Goal: Information Seeking & Learning: Check status

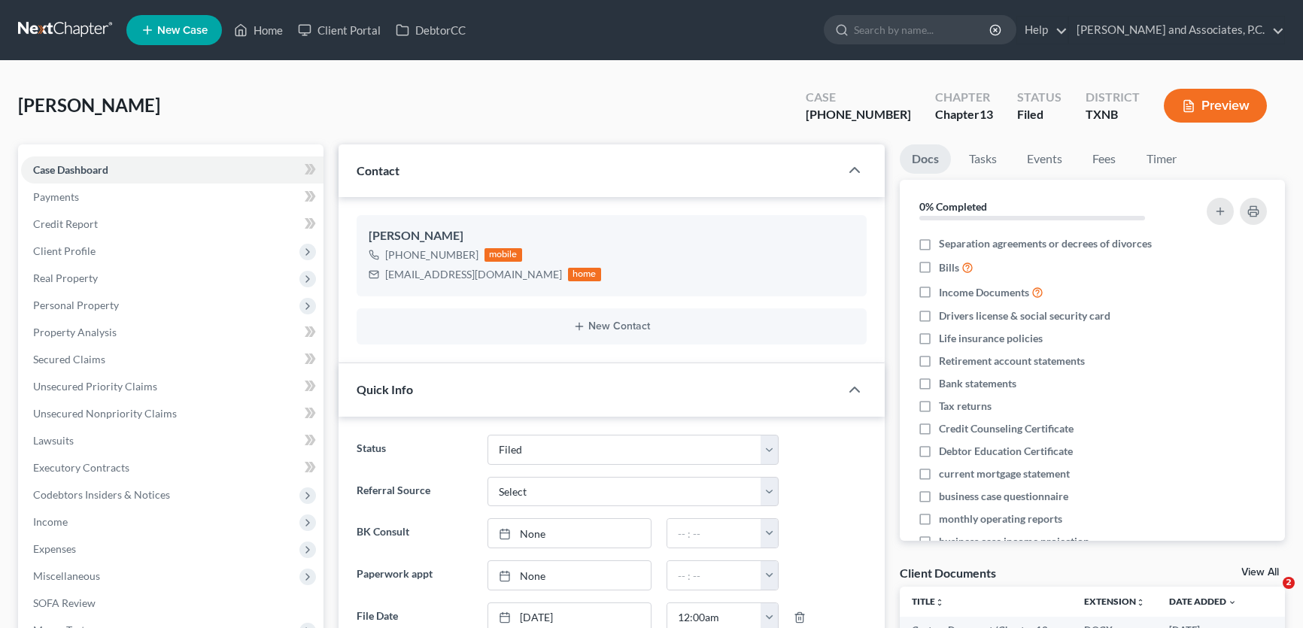
select select "5"
select select "0"
click at [275, 31] on link "Home" at bounding box center [258, 30] width 64 height 27
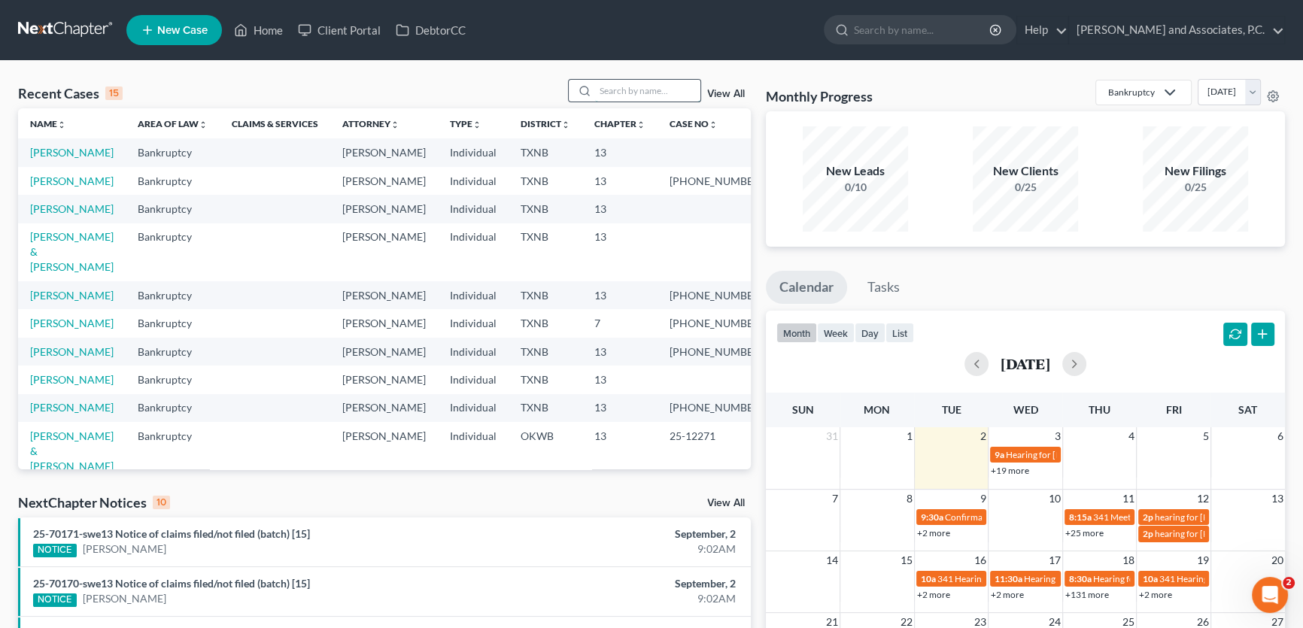
click at [609, 99] on input "search" at bounding box center [647, 91] width 105 height 22
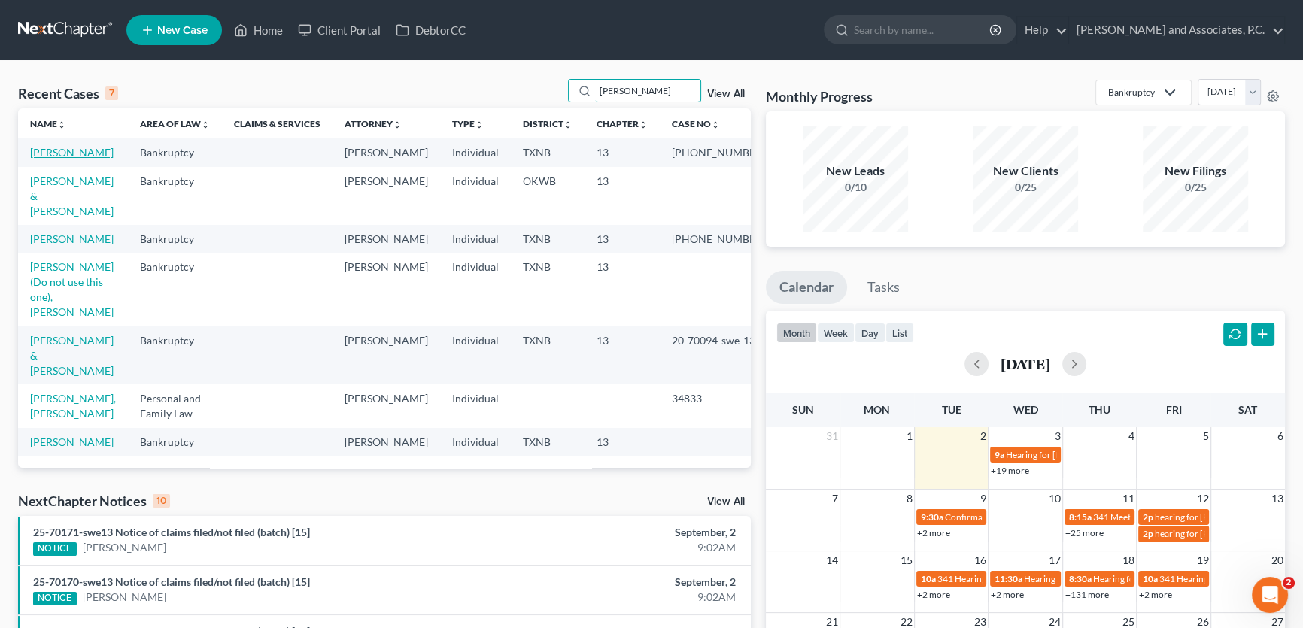
type input "hughes"
click at [68, 150] on link "[PERSON_NAME]" at bounding box center [72, 152] width 84 height 13
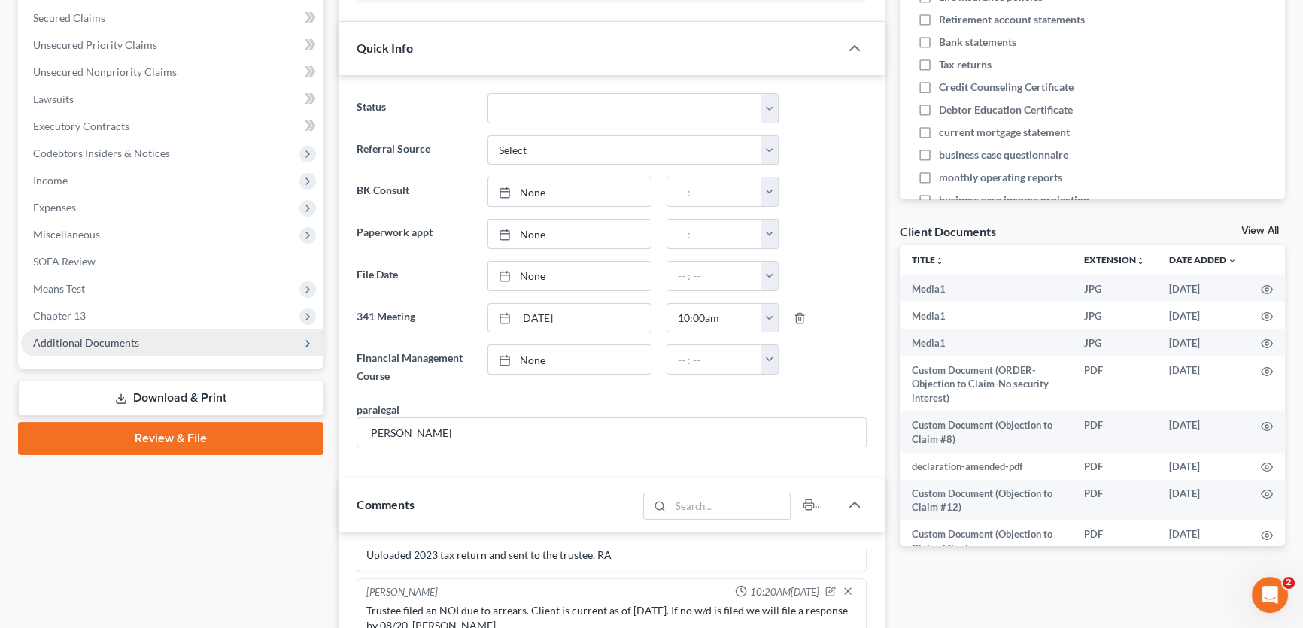
scroll to position [11532, 0]
click at [125, 343] on span "Additional Documents" at bounding box center [86, 342] width 106 height 13
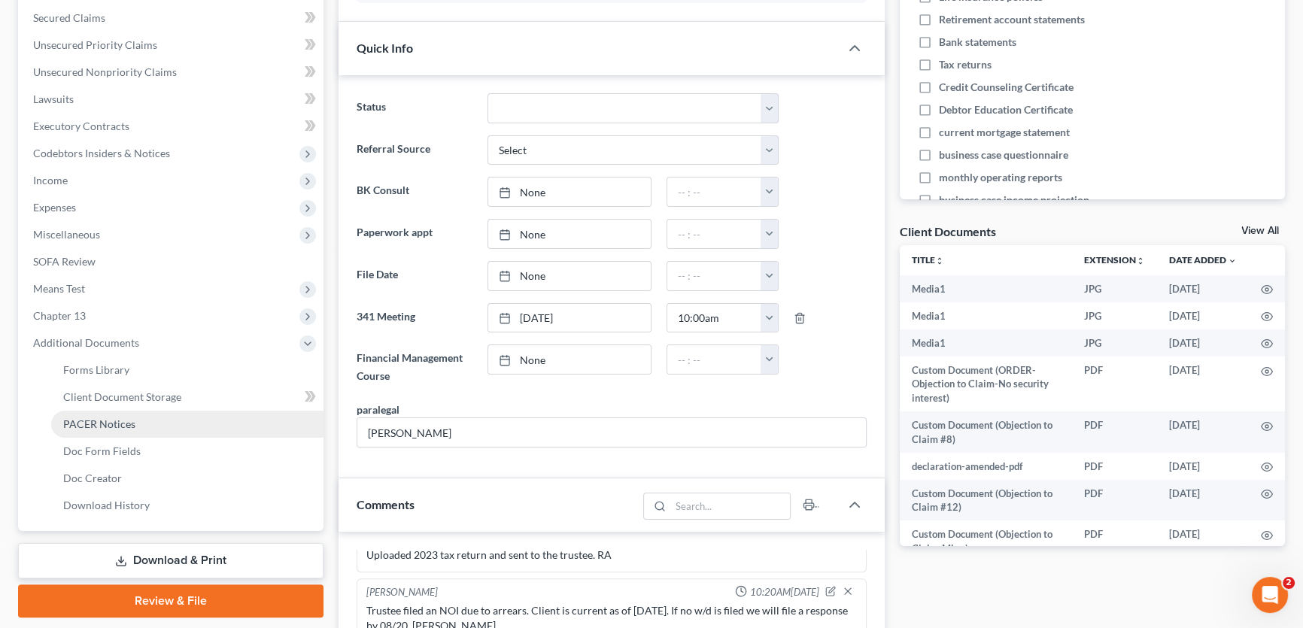
click at [117, 426] on span "PACER Notices" at bounding box center [99, 424] width 72 height 13
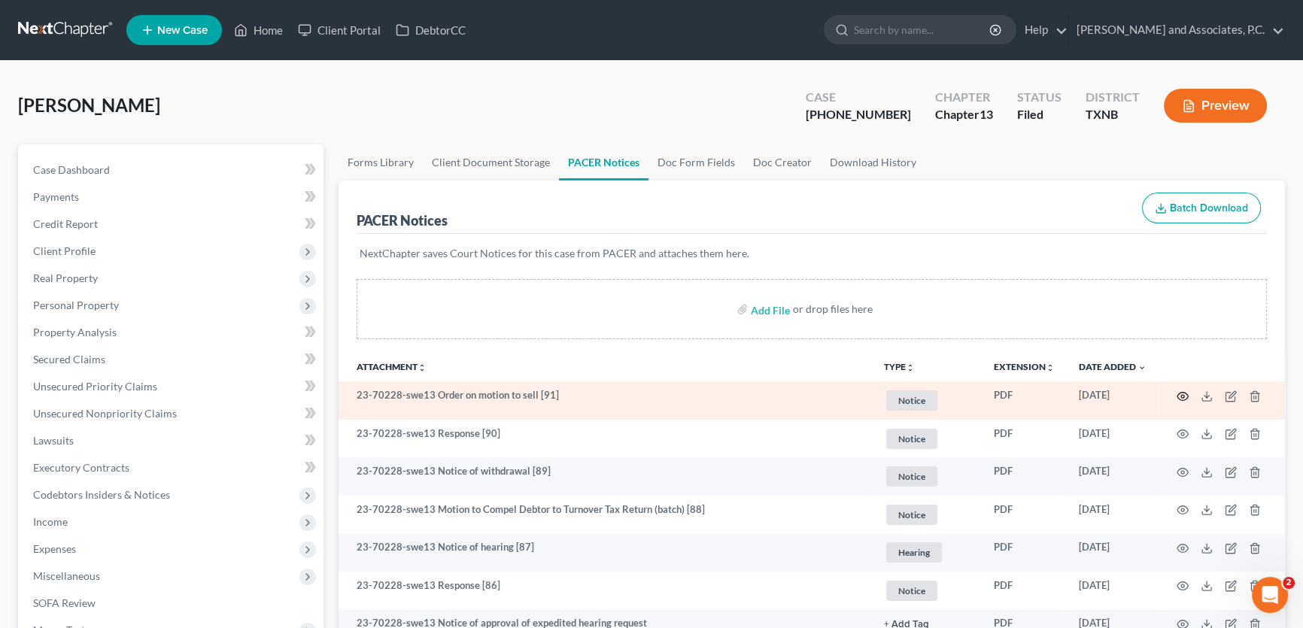
click at [1186, 394] on icon "button" at bounding box center [1183, 396] width 12 height 12
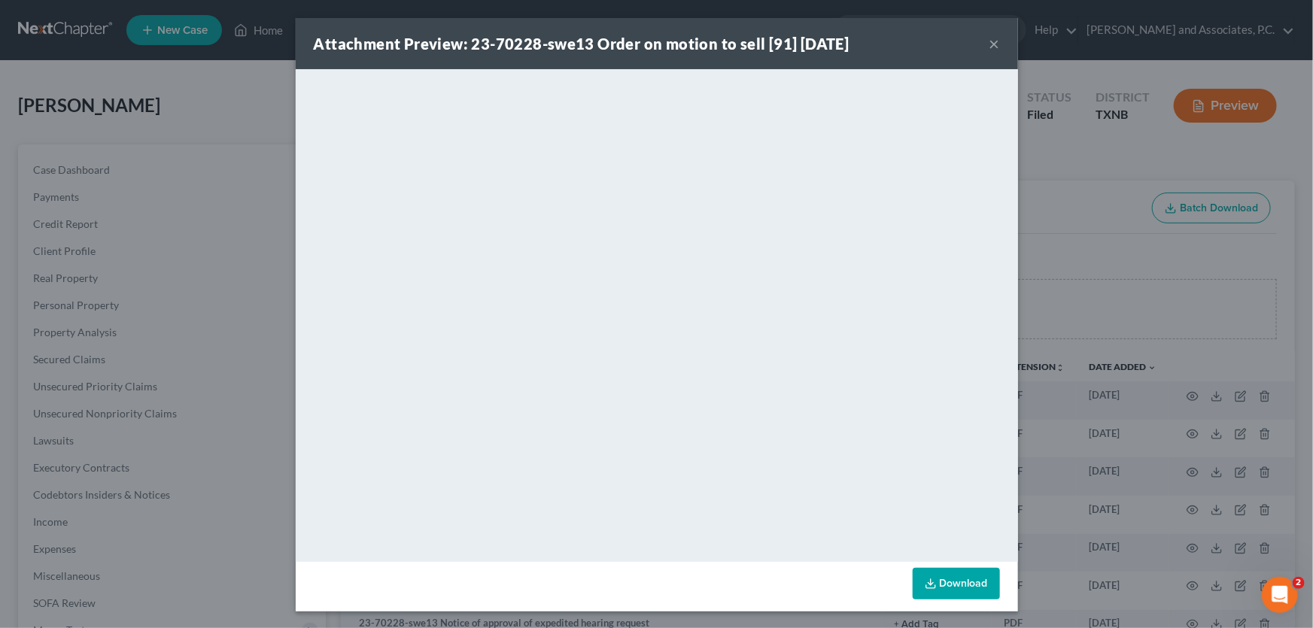
click at [989, 44] on button "×" at bounding box center [994, 44] width 11 height 18
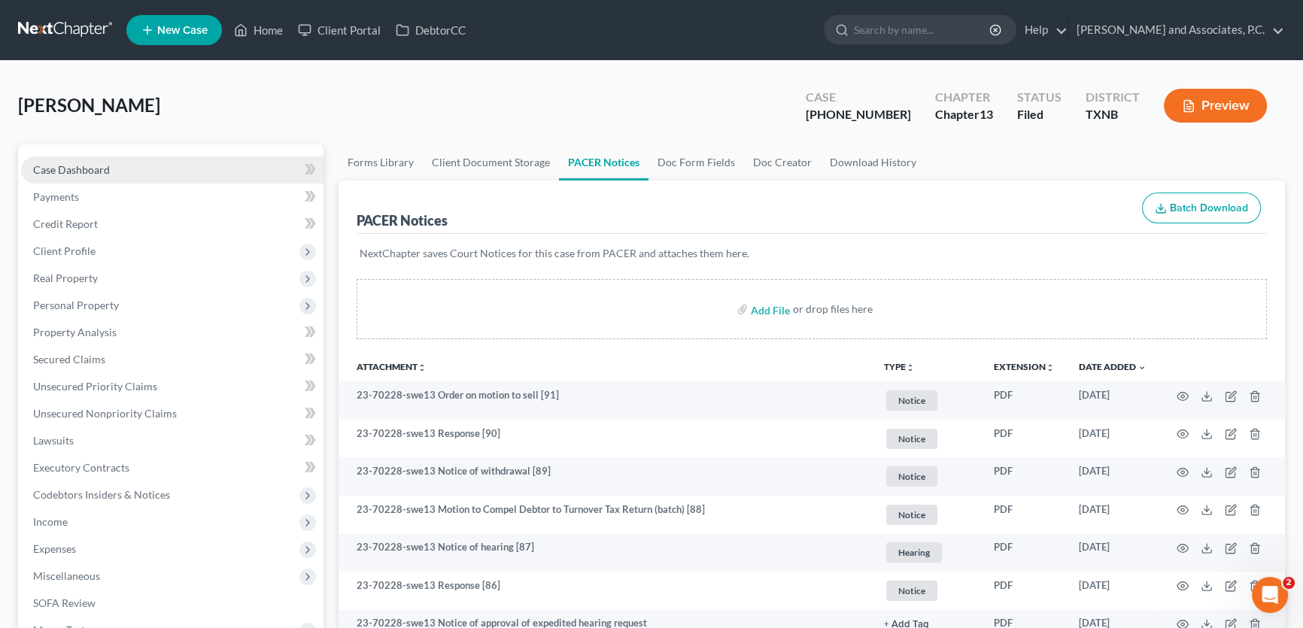
click at [111, 170] on link "Case Dashboard" at bounding box center [172, 169] width 302 height 27
select select "5"
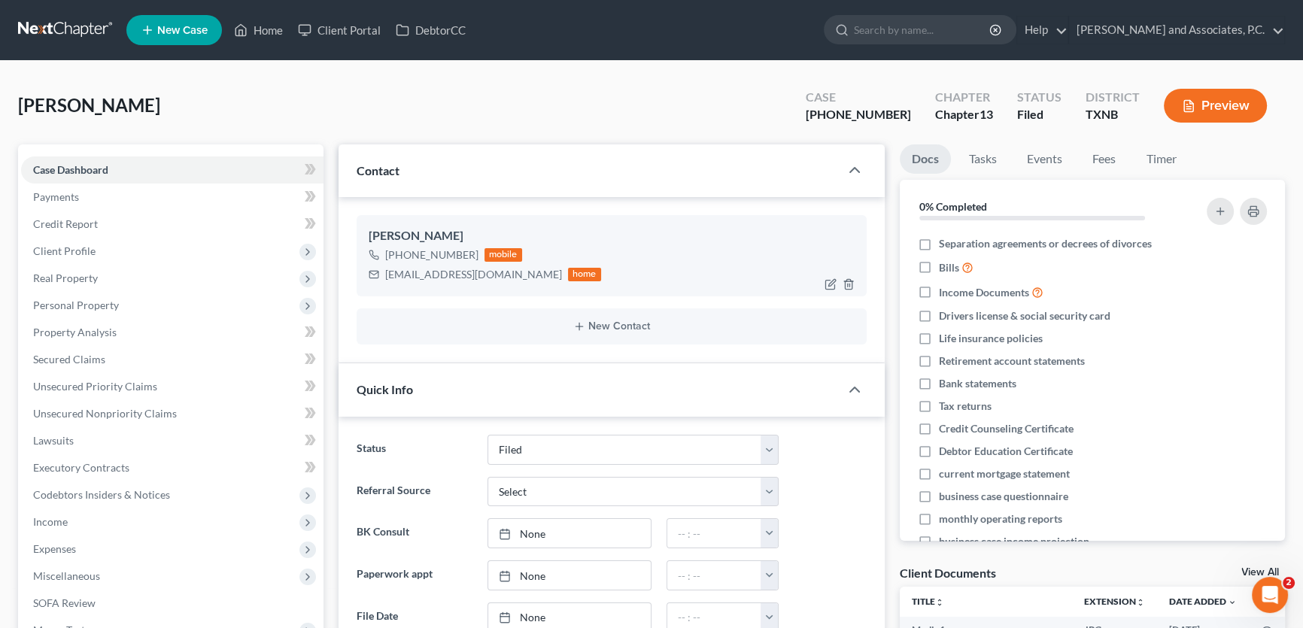
scroll to position [11532, 0]
drag, startPoint x: 497, startPoint y: 274, endPoint x: 360, endPoint y: 275, distance: 136.9
click at [360, 275] on div "Nickolas Hughes +1 (940) 233-0498 mobile h3polymers@gmail.com home" at bounding box center [612, 255] width 510 height 81
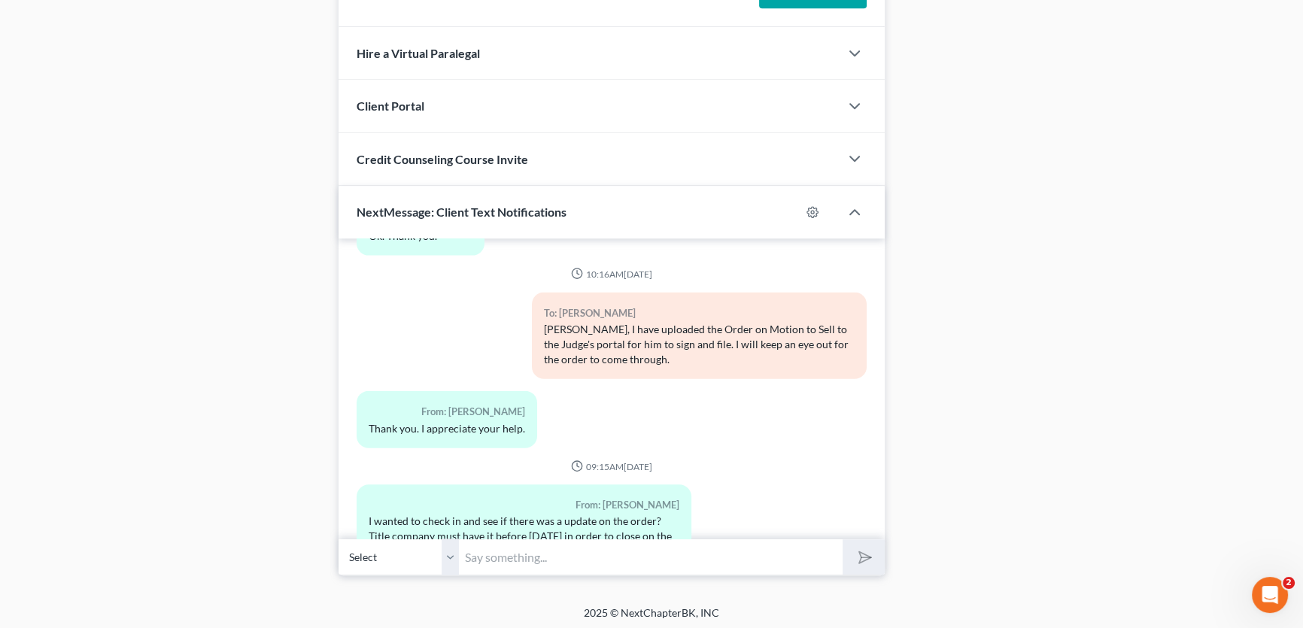
scroll to position [1235, 0]
click at [449, 545] on select "Select +1 (940) 233-0498 - Nickolas Hughes" at bounding box center [399, 556] width 120 height 37
click at [494, 550] on input "text" at bounding box center [651, 556] width 384 height 37
drag, startPoint x: 572, startPoint y: 552, endPoint x: 553, endPoint y: 557, distance: 19.3
click at [553, 557] on input "good morning, is this still your email" at bounding box center [651, 556] width 384 height 37
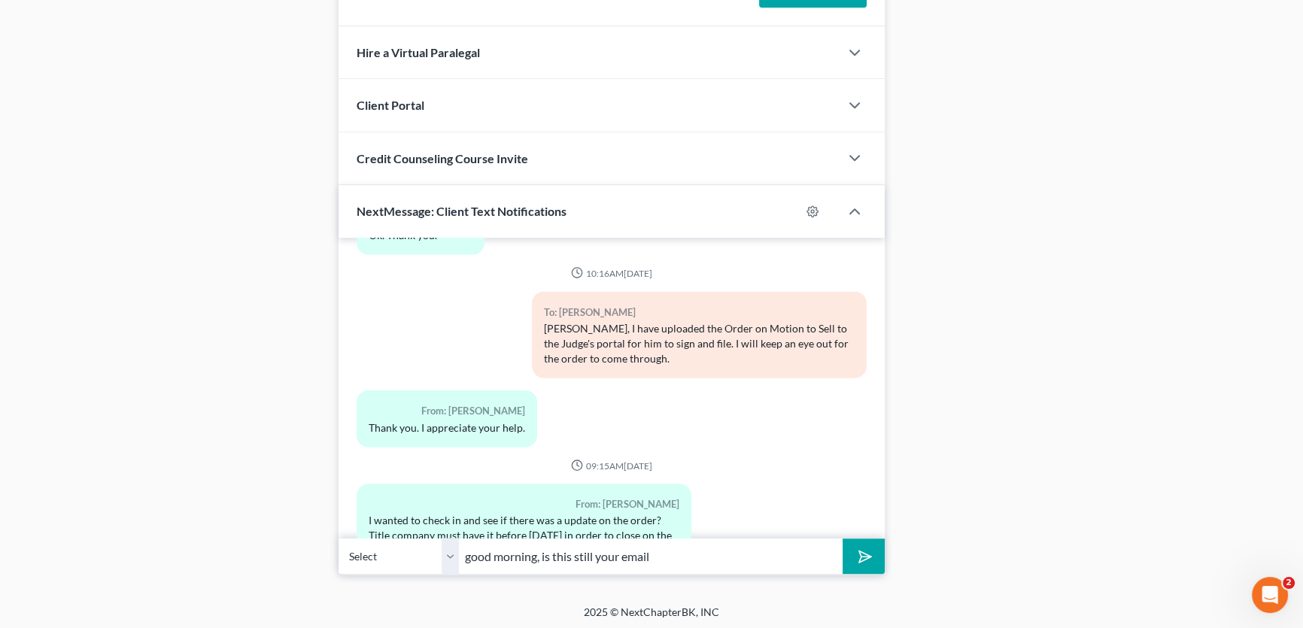
paste input "h3polymers@gmail.com"
click at [792, 557] on input "good morning, is h3polymers@gmail.com still your email" at bounding box center [651, 556] width 384 height 37
type input "good morning, is h3polymers@gmail.com still your email address?"
click at [843, 539] on button "submit" at bounding box center [863, 556] width 41 height 35
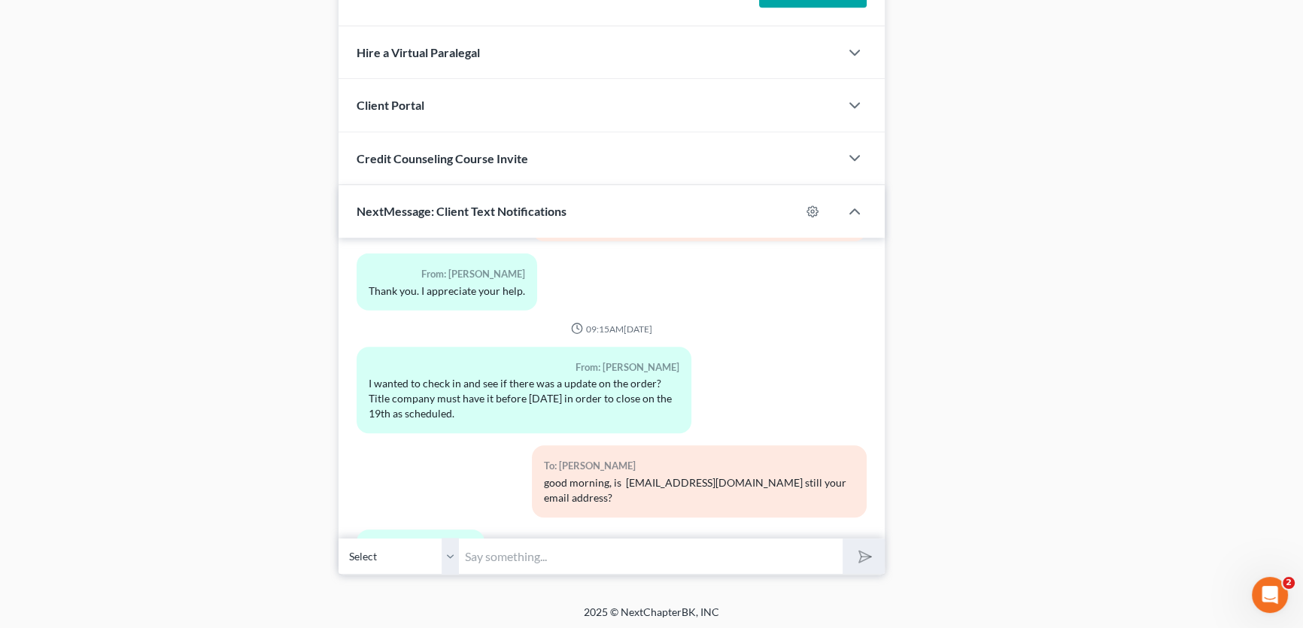
click at [499, 551] on input "text" at bounding box center [651, 556] width 384 height 37
type input "I just emailed you the signed, filed order"
click at [843, 539] on button "submit" at bounding box center [863, 556] width 41 height 35
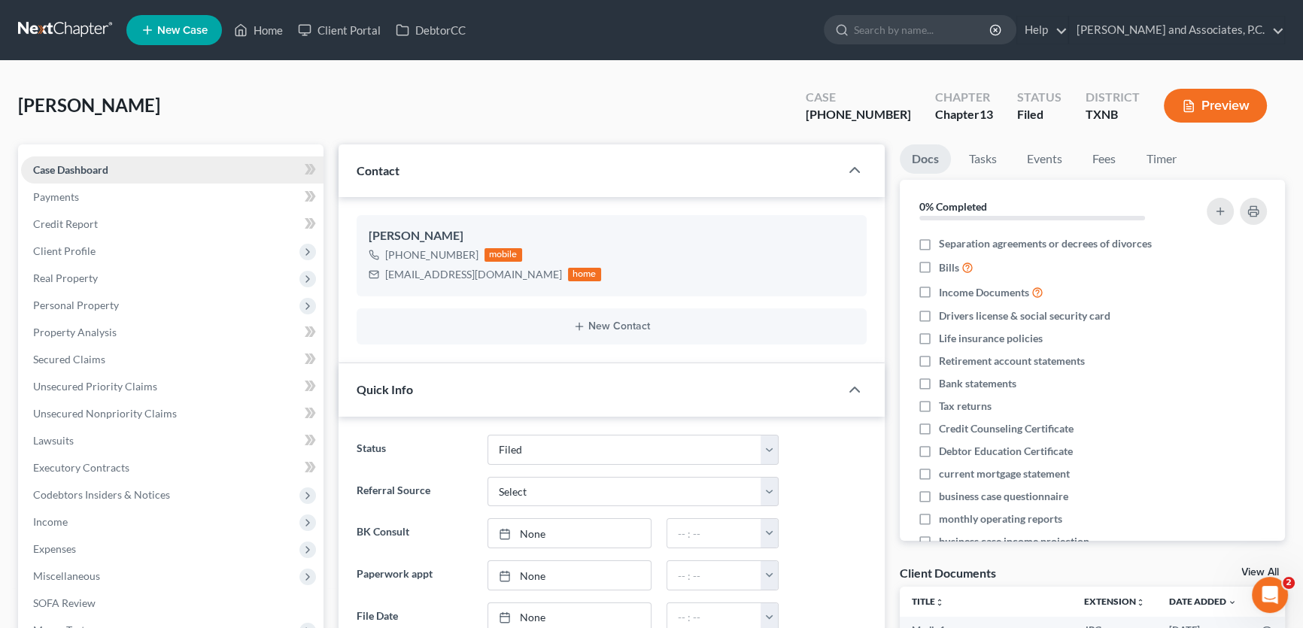
scroll to position [11806, 0]
click at [266, 27] on link "Home" at bounding box center [258, 30] width 64 height 27
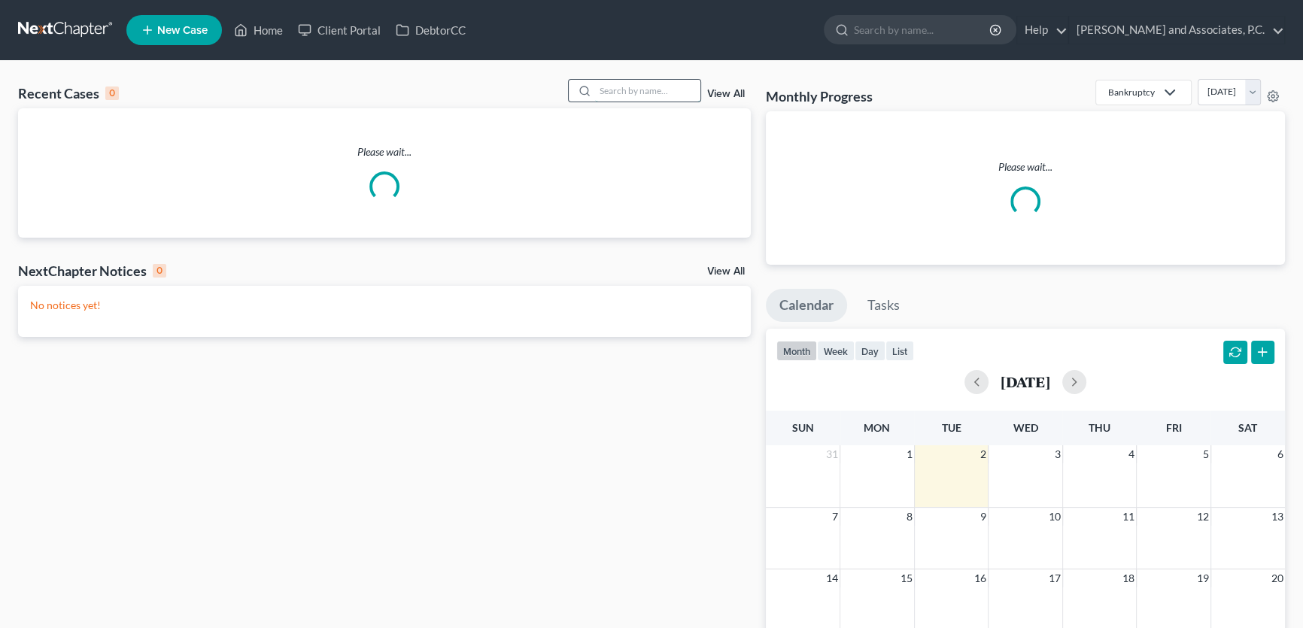
click at [661, 90] on input "search" at bounding box center [647, 91] width 105 height 22
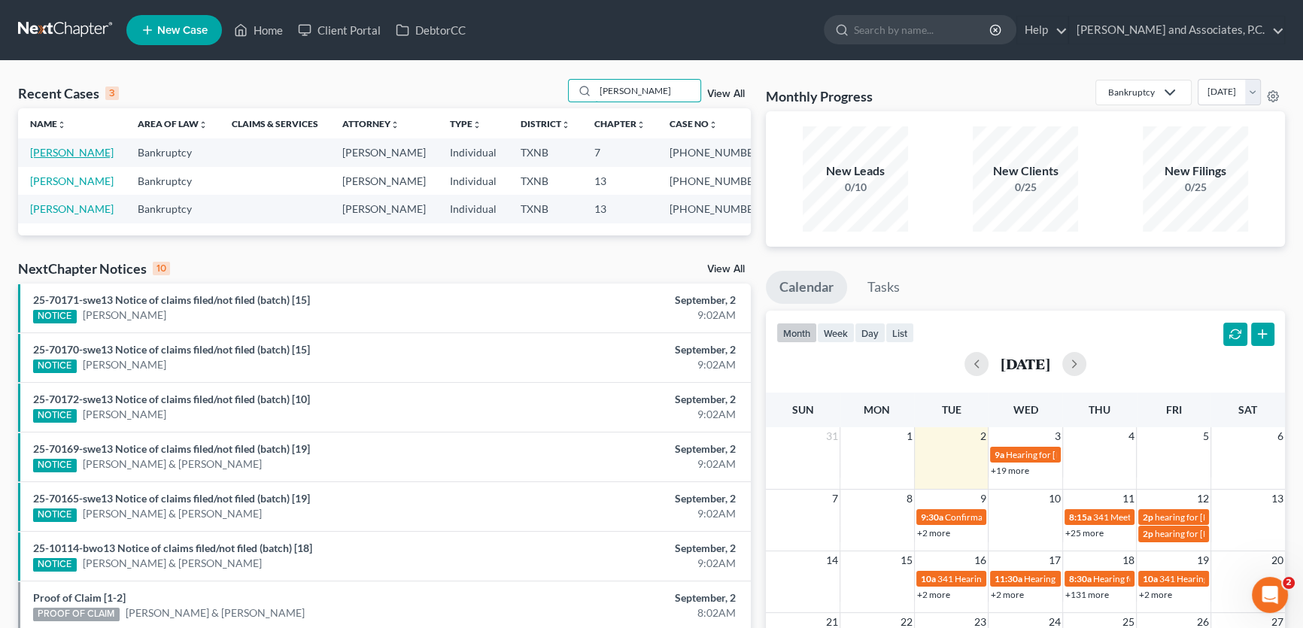
type input "[PERSON_NAME]"
click at [86, 153] on link "[PERSON_NAME]" at bounding box center [72, 152] width 84 height 13
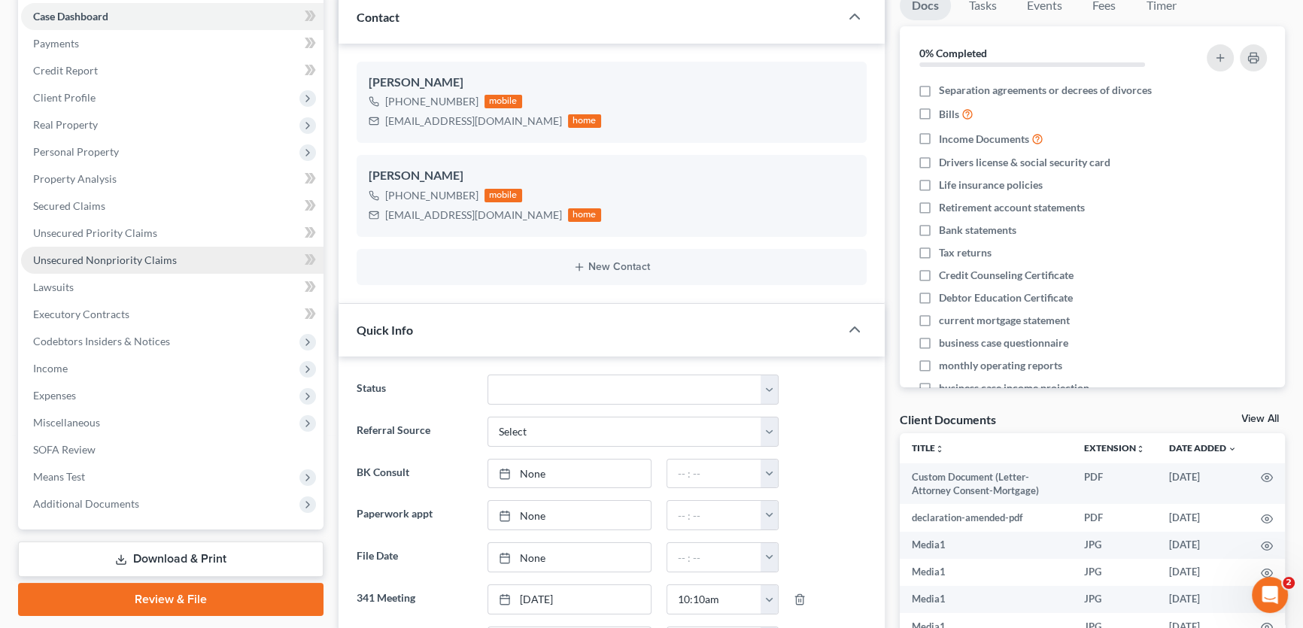
scroll to position [205, 0]
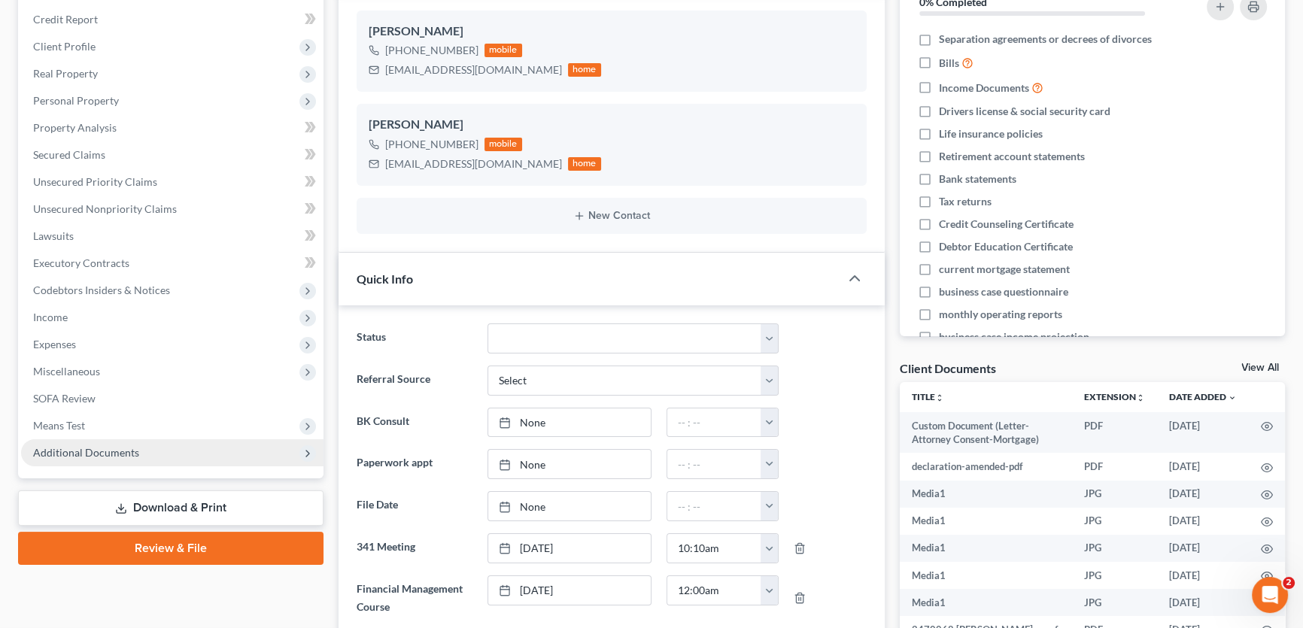
click at [104, 446] on span "Additional Documents" at bounding box center [86, 452] width 106 height 13
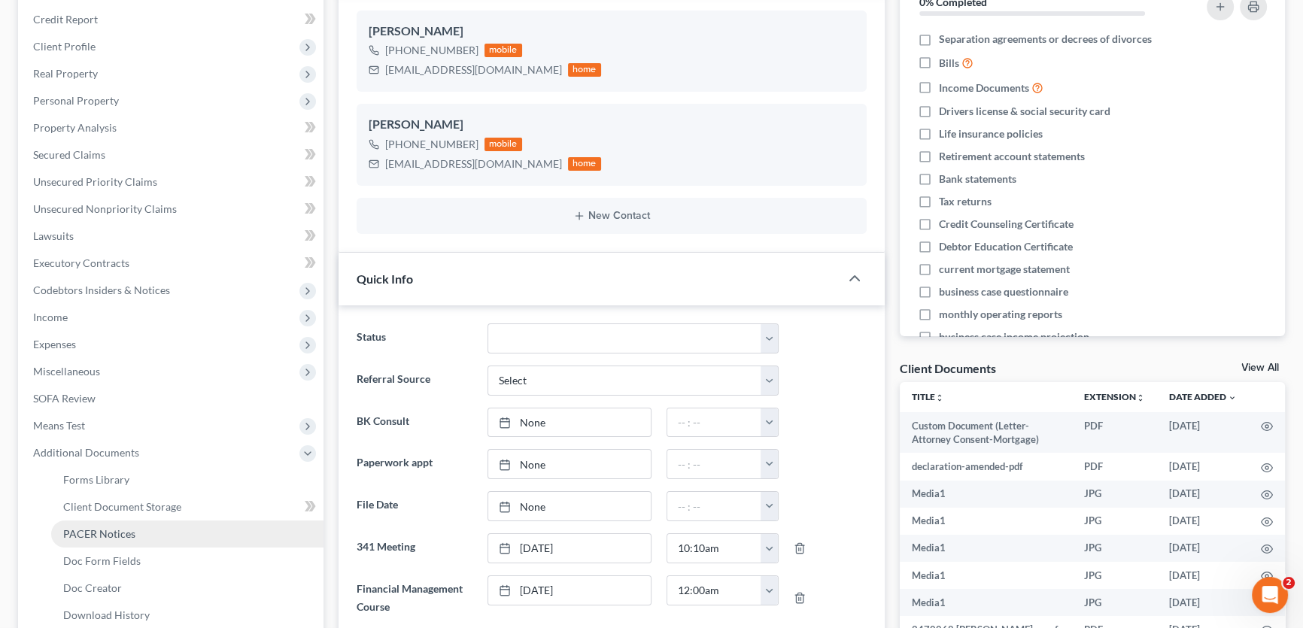
click at [116, 538] on span "PACER Notices" at bounding box center [99, 533] width 72 height 13
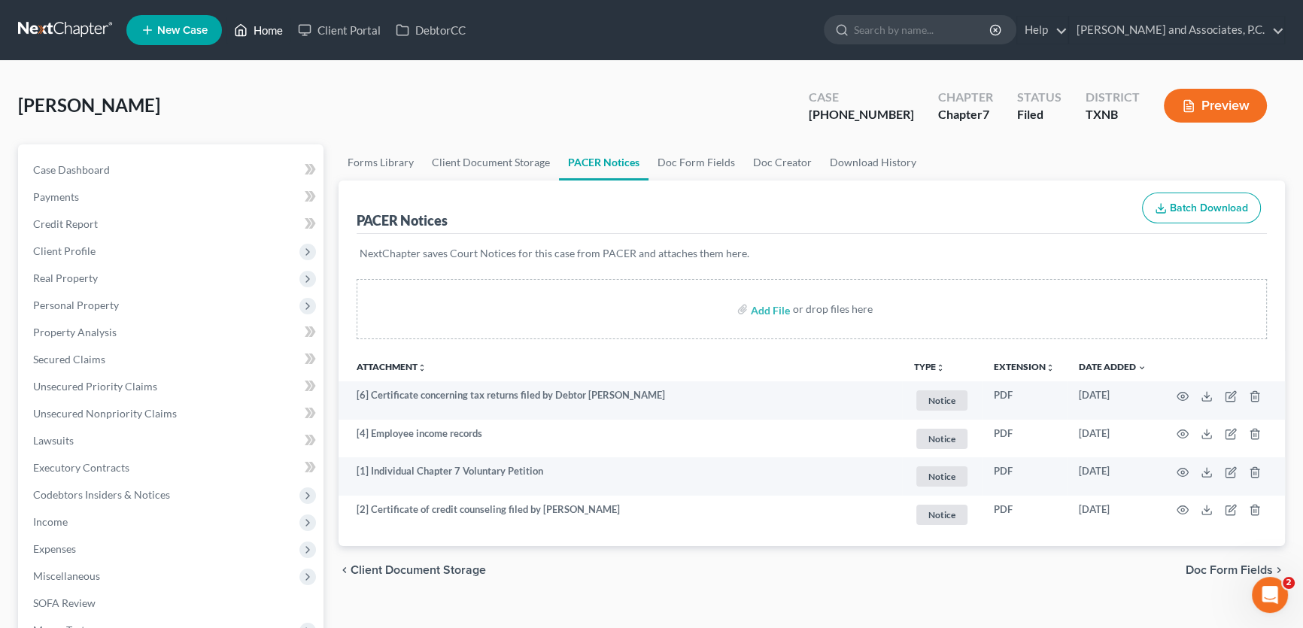
click at [271, 29] on link "Home" at bounding box center [258, 30] width 64 height 27
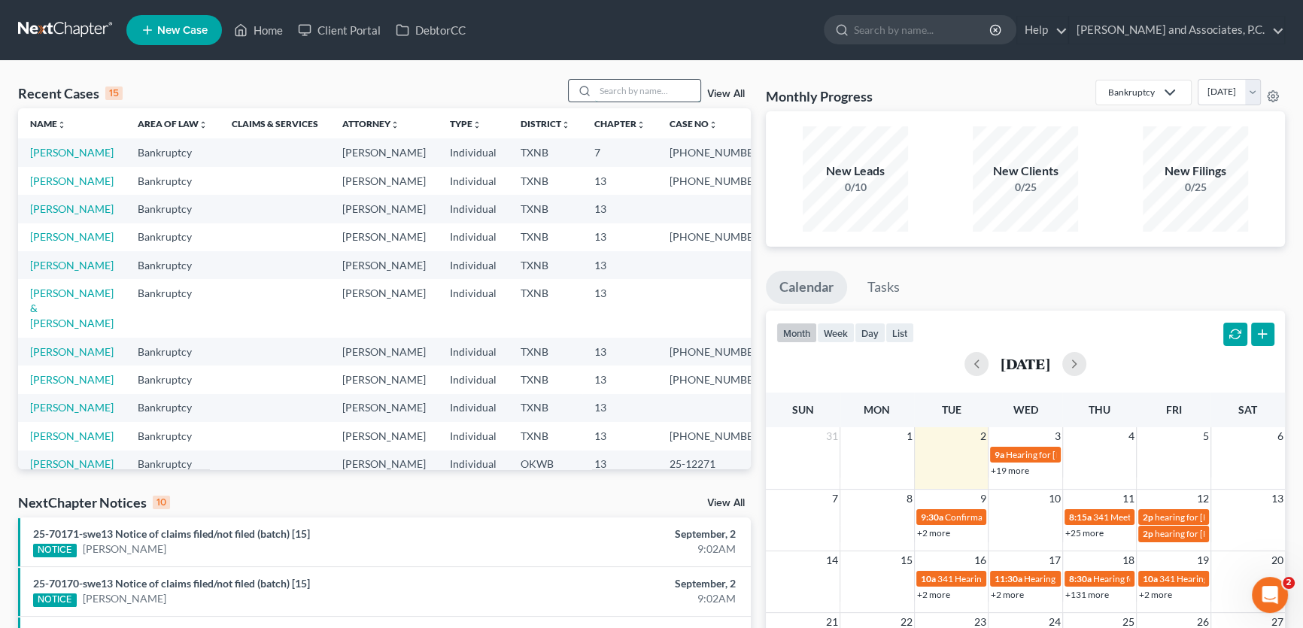
click at [627, 96] on input "search" at bounding box center [647, 91] width 105 height 22
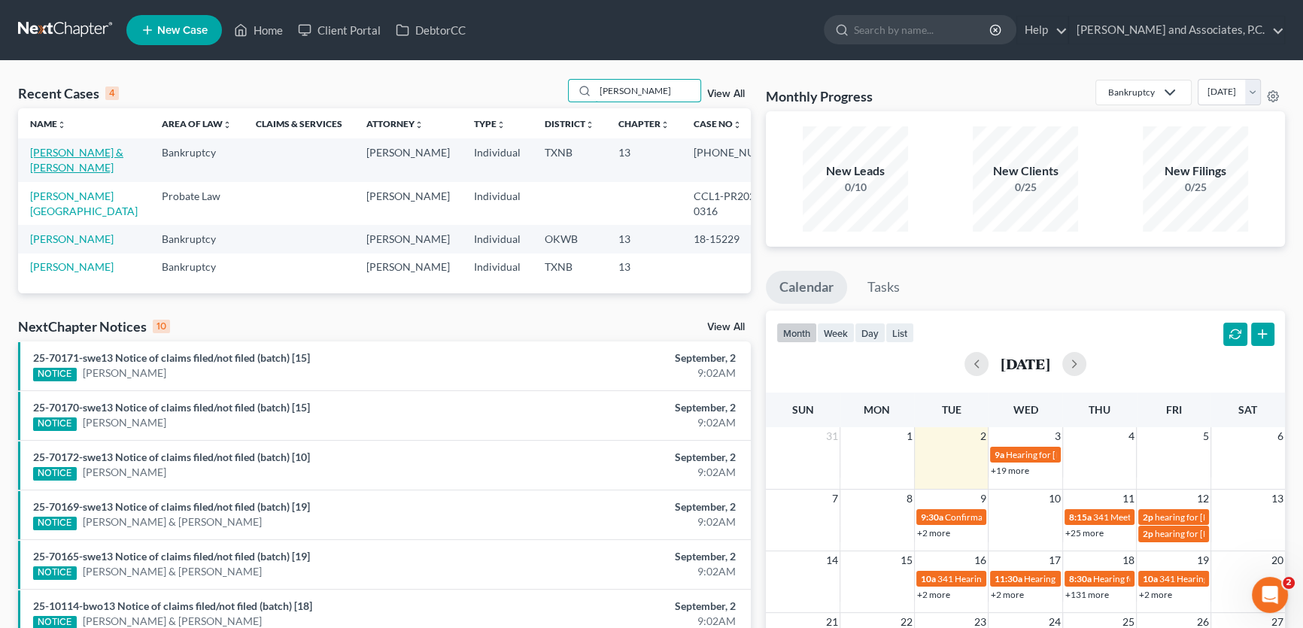
type input "[PERSON_NAME]"
click at [88, 153] on link "[PERSON_NAME] & [PERSON_NAME]" at bounding box center [76, 160] width 93 height 28
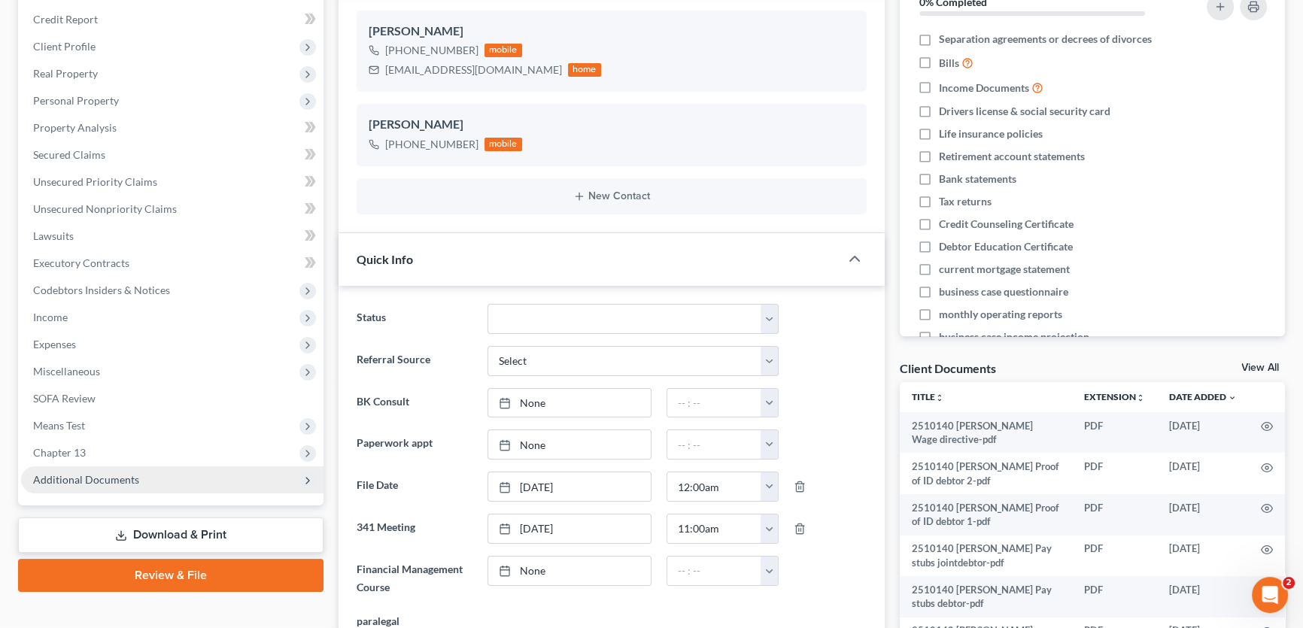
scroll to position [582, 0]
click at [109, 474] on span "Additional Documents" at bounding box center [86, 479] width 106 height 13
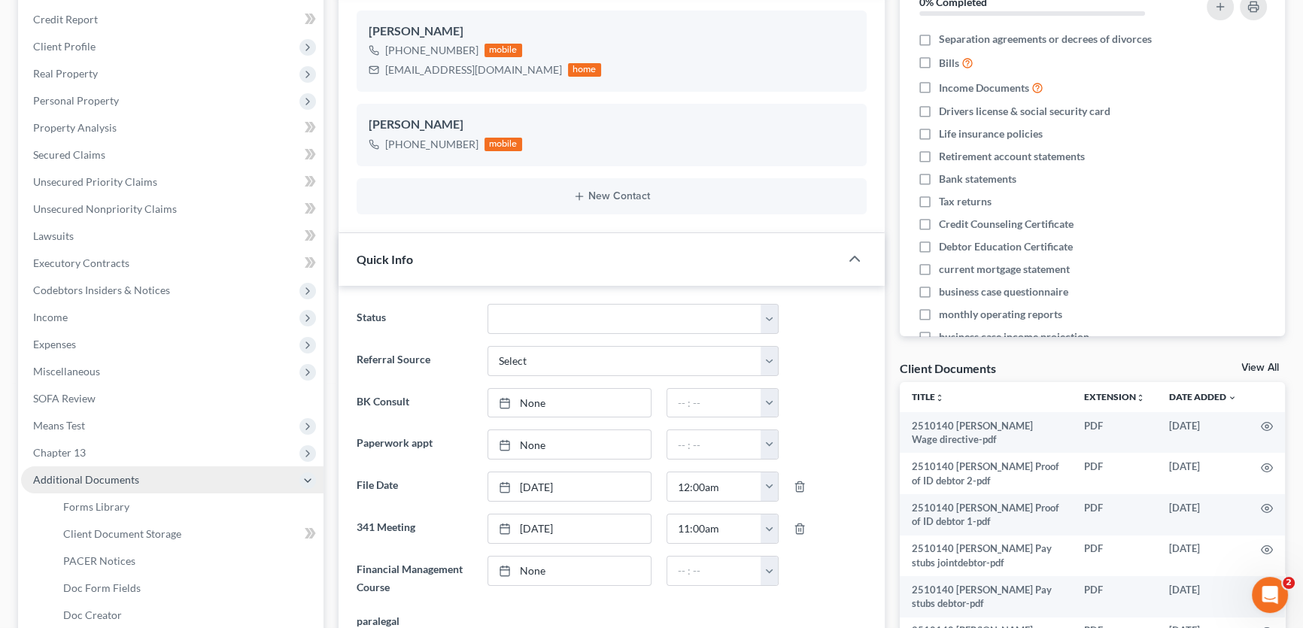
scroll to position [1297, 0]
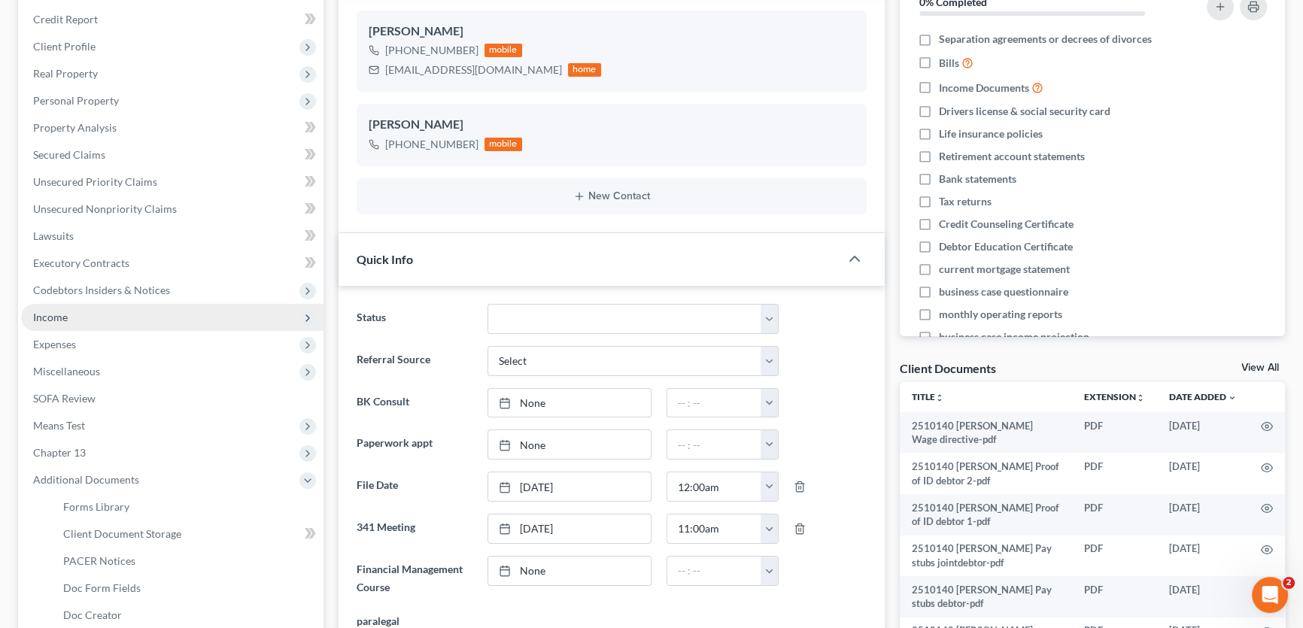
click at [59, 308] on span "Income" at bounding box center [172, 317] width 302 height 27
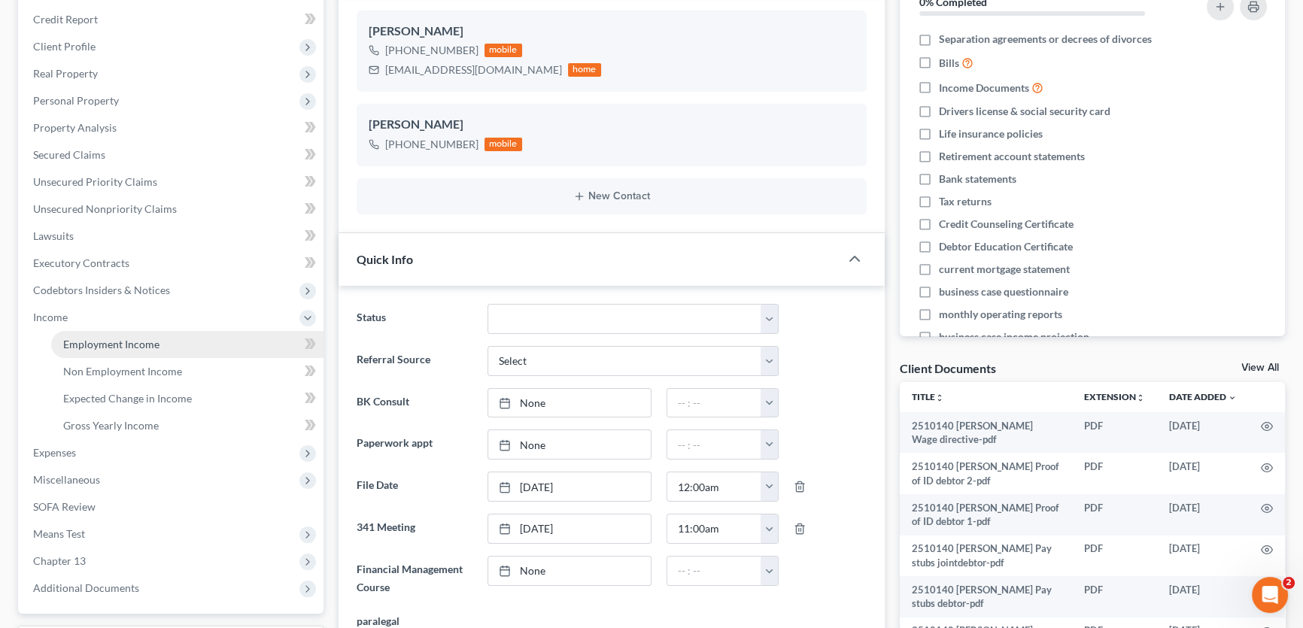
click at [79, 339] on span "Employment Income" at bounding box center [111, 344] width 96 height 13
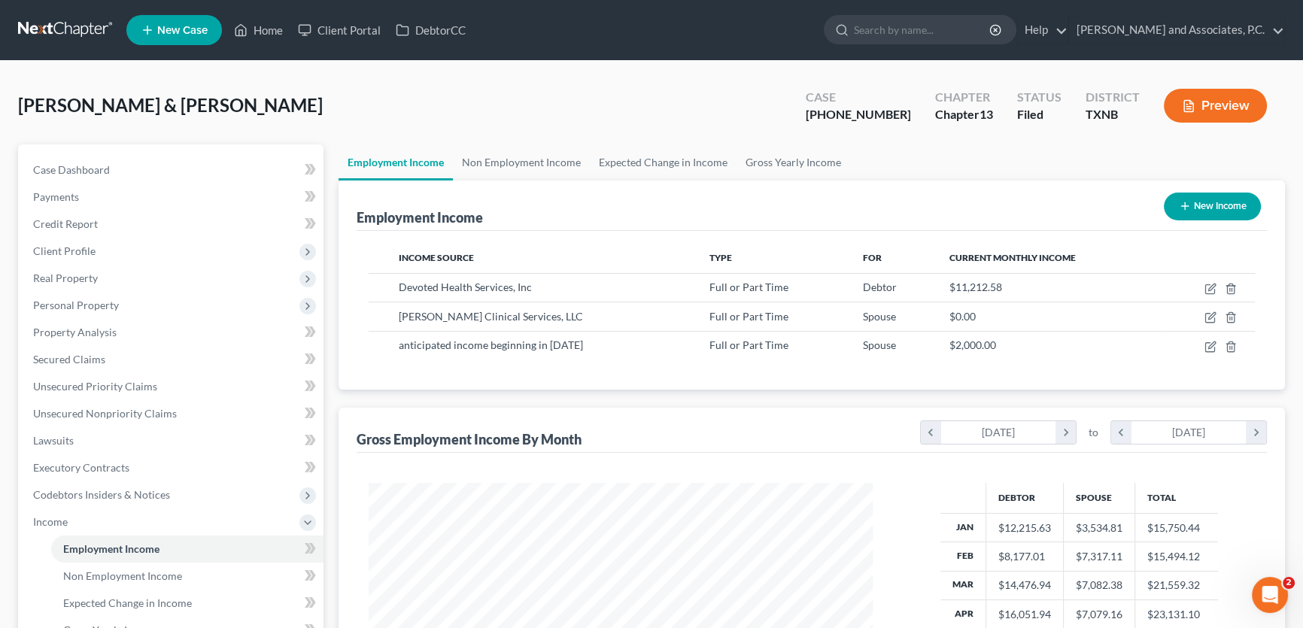
scroll to position [269, 534]
click at [533, 158] on link "Non Employment Income" at bounding box center [521, 162] width 137 height 36
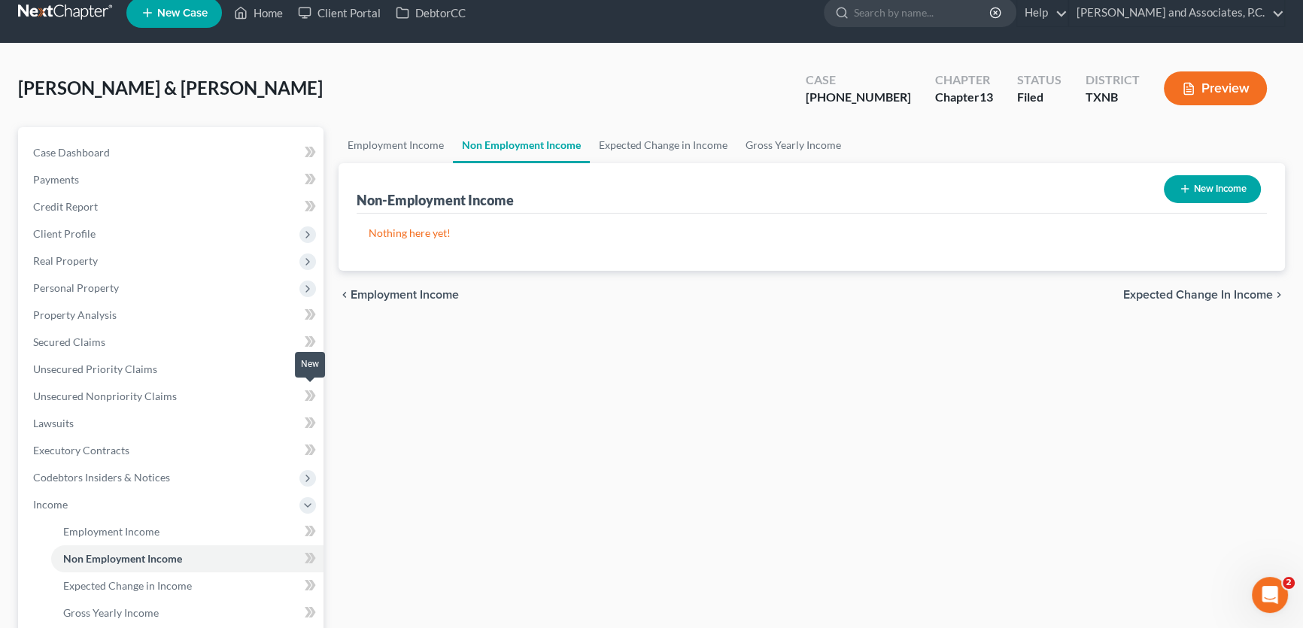
scroll to position [136, 0]
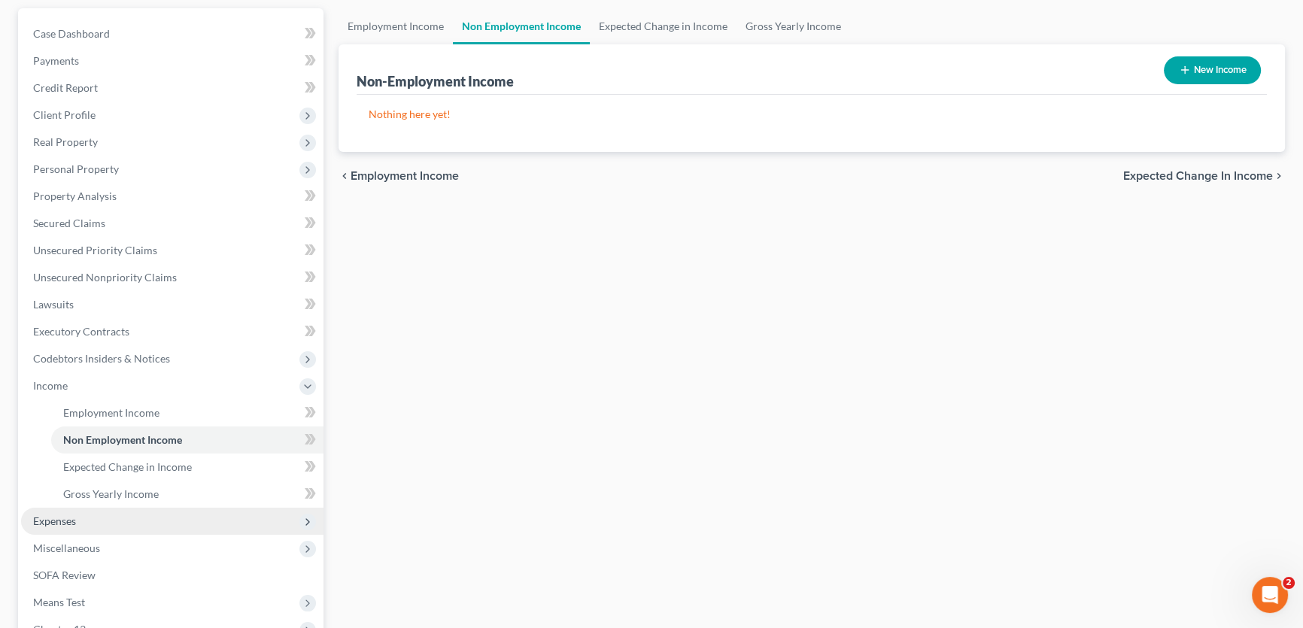
click at [87, 514] on span "Expenses" at bounding box center [172, 521] width 302 height 27
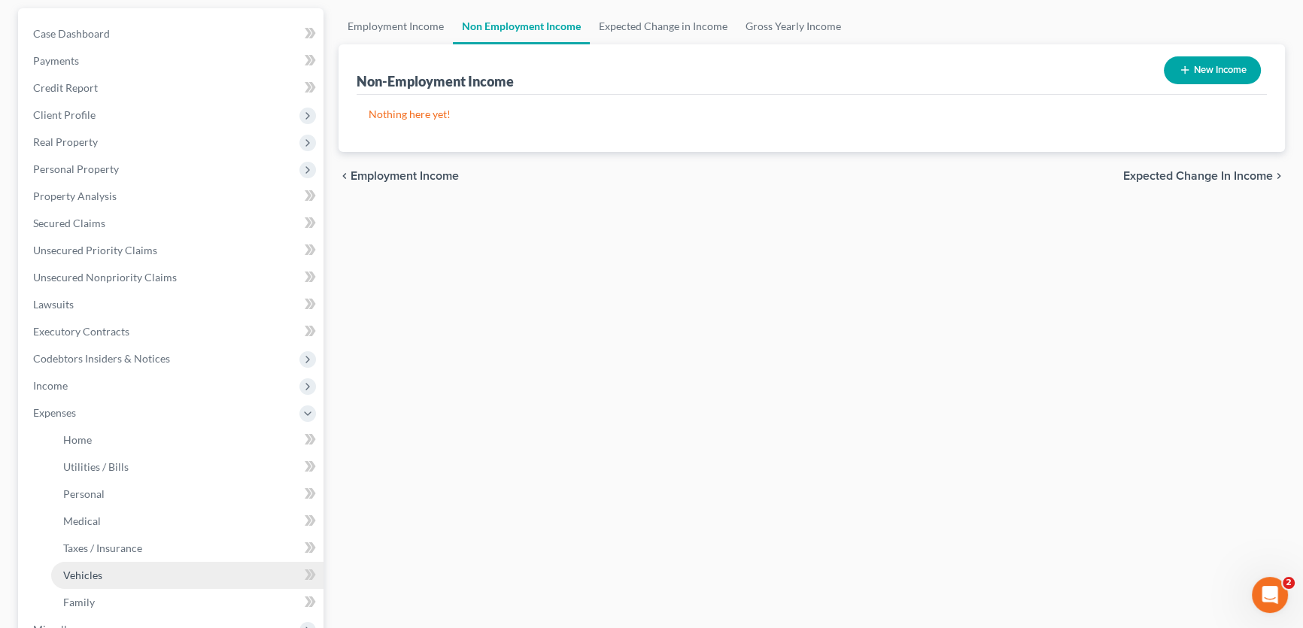
click at [96, 571] on span "Vehicles" at bounding box center [82, 575] width 39 height 13
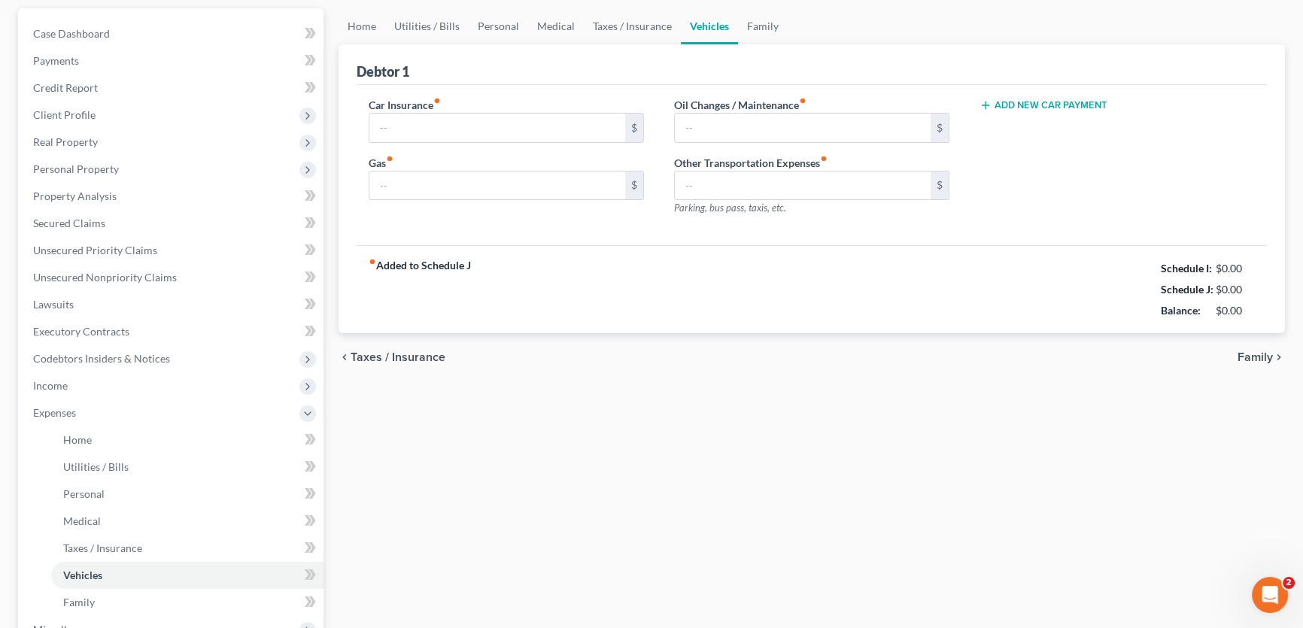
type input "1,185.00"
type input "300.00"
type input "0.00"
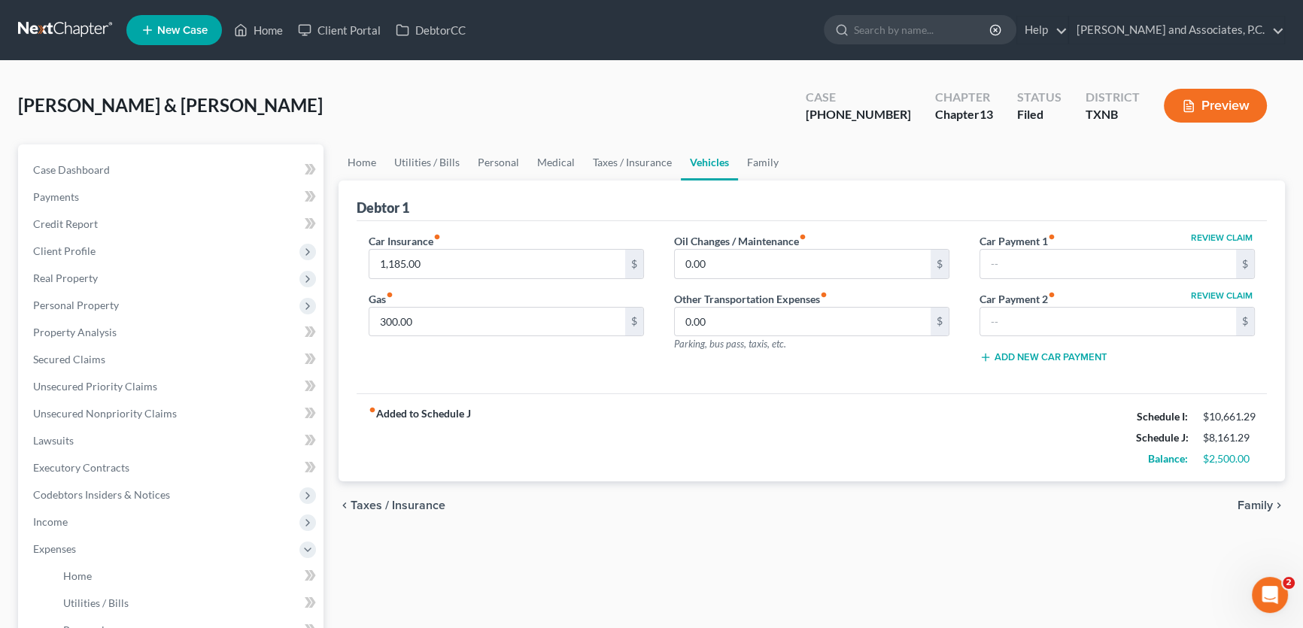
scroll to position [68, 0]
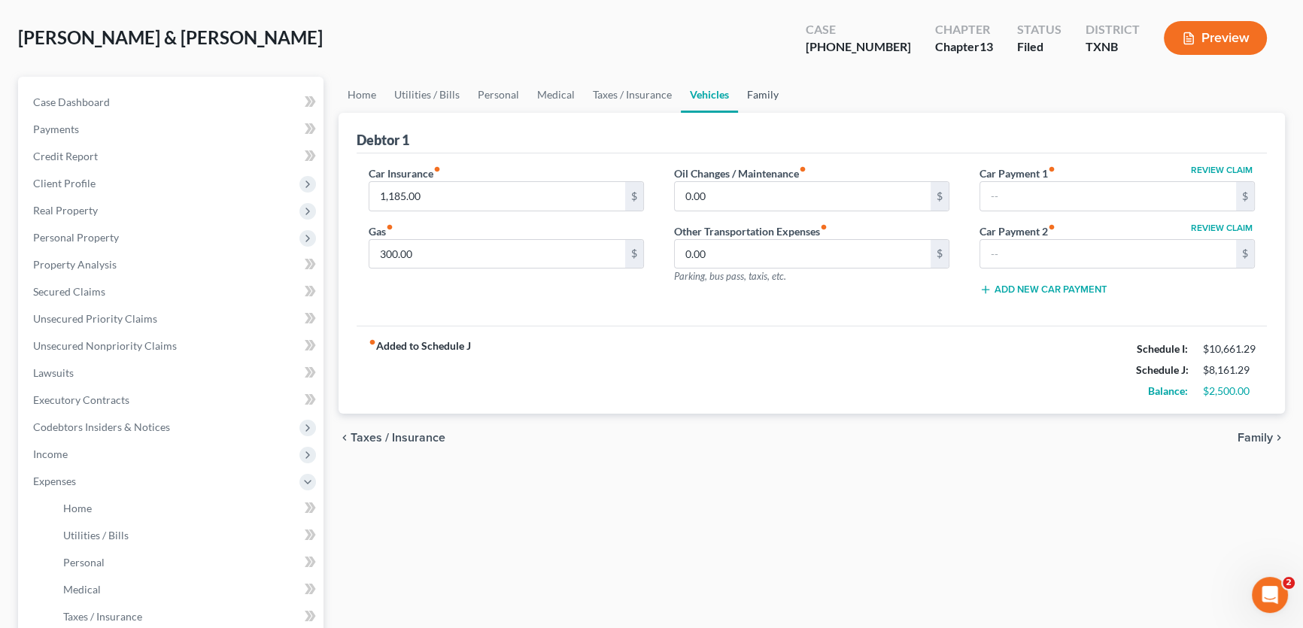
click at [760, 89] on link "Family" at bounding box center [763, 95] width 50 height 36
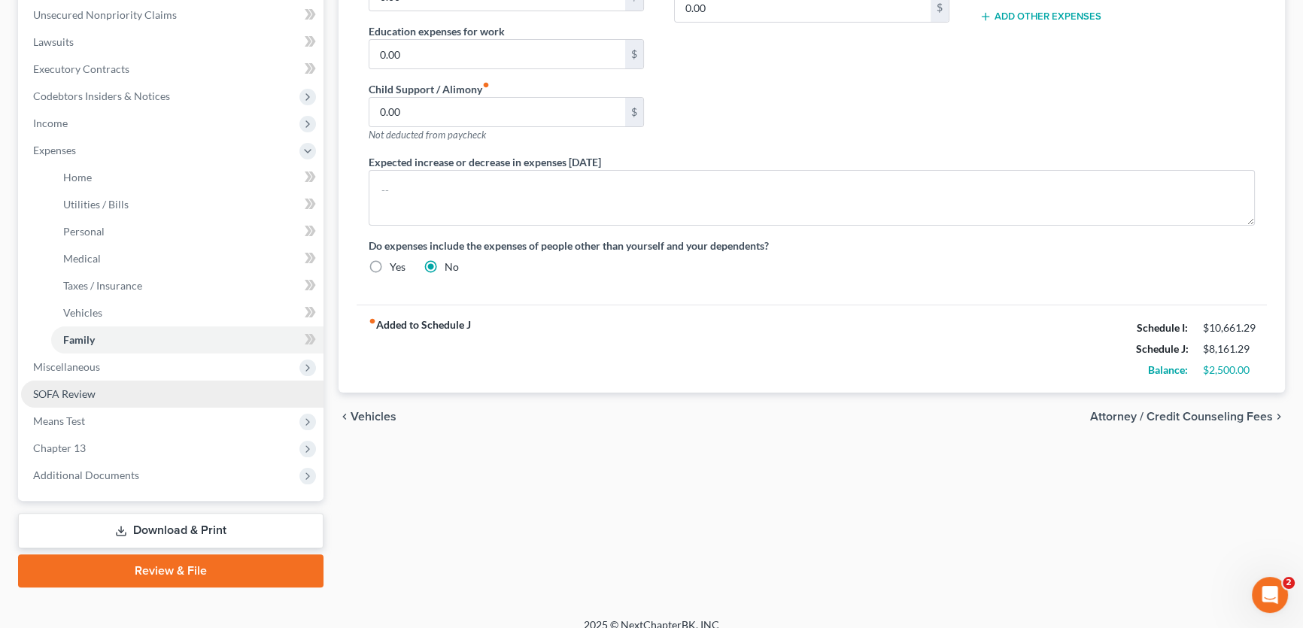
scroll to position [413, 0]
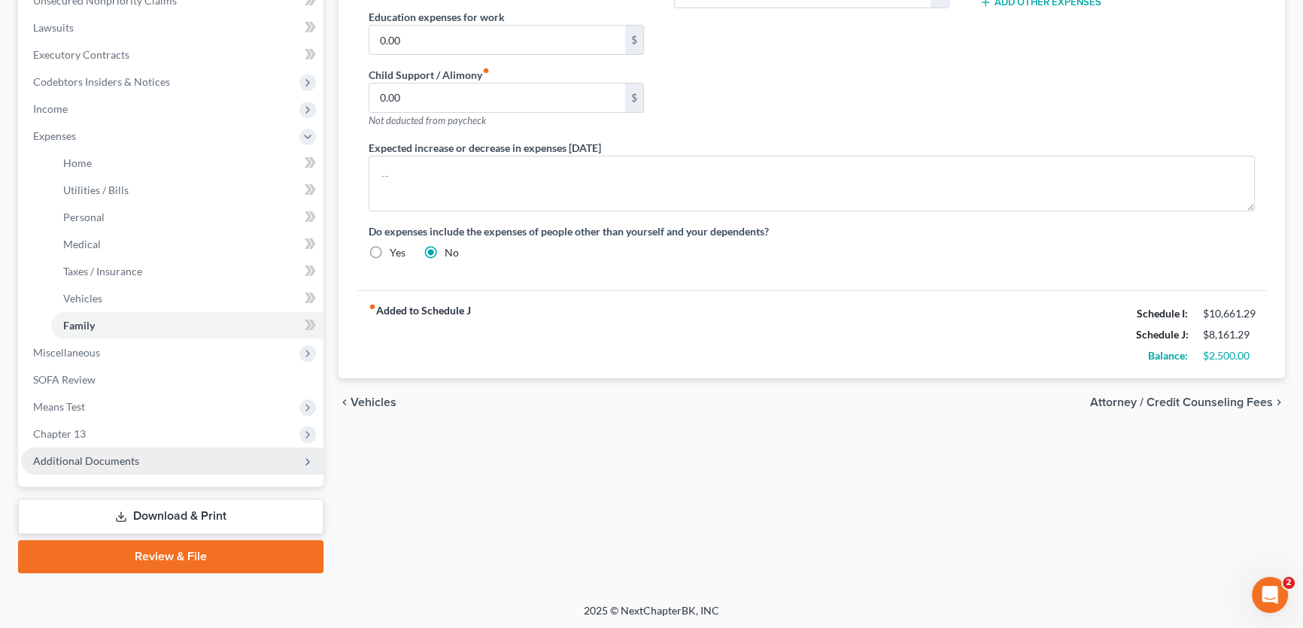
click at [102, 460] on span "Additional Documents" at bounding box center [86, 460] width 106 height 13
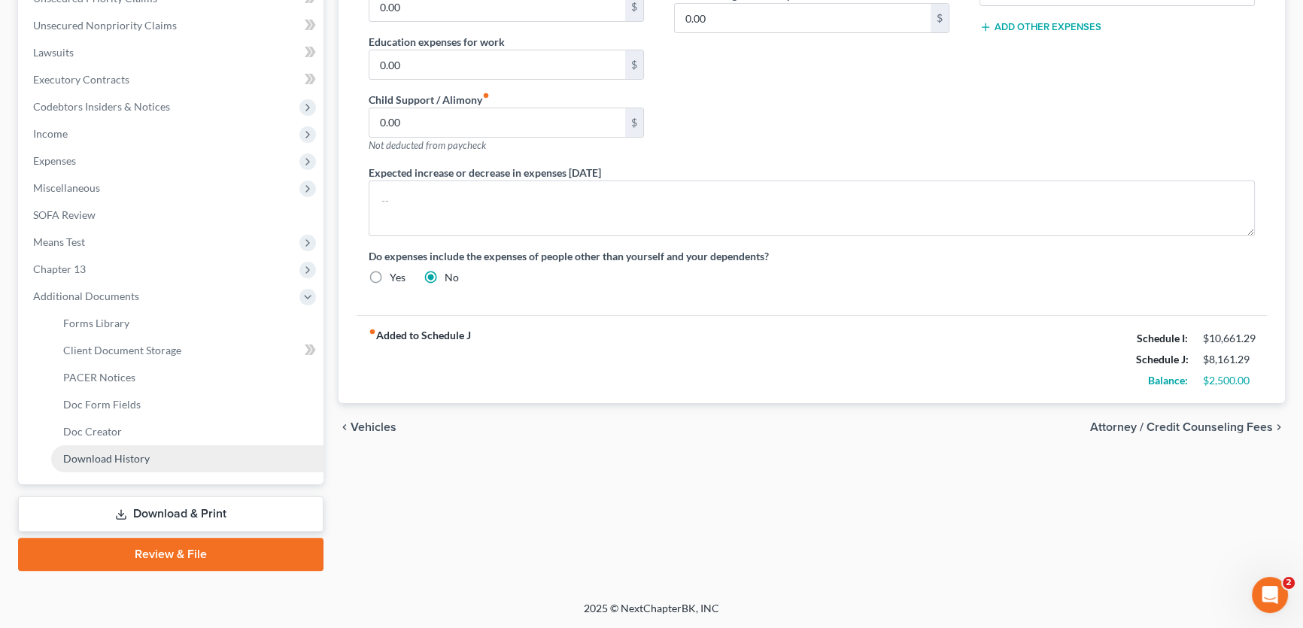
scroll to position [386, 0]
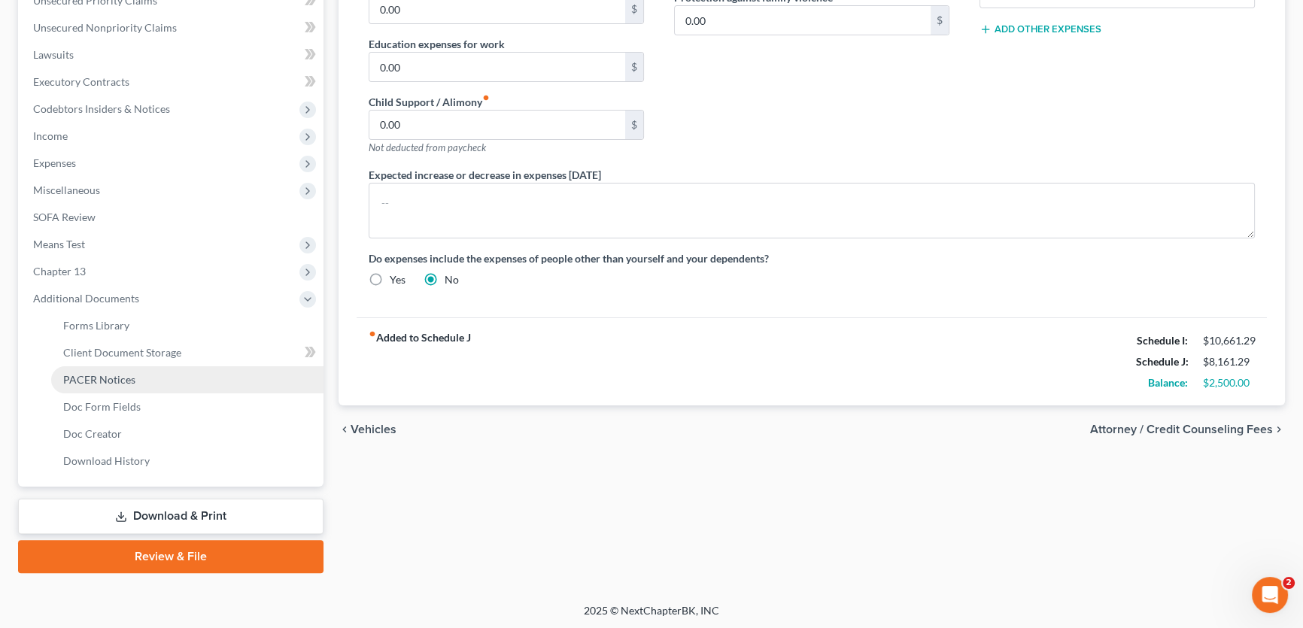
click at [110, 387] on link "PACER Notices" at bounding box center [187, 379] width 272 height 27
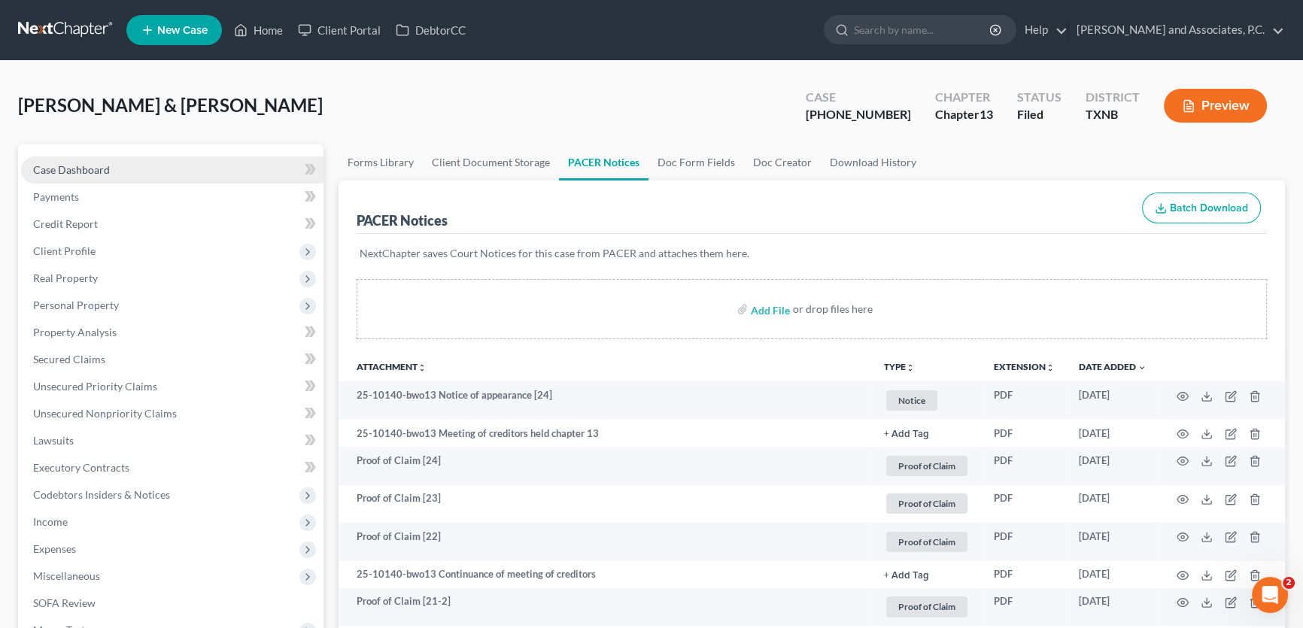
click at [200, 170] on link "Case Dashboard" at bounding box center [172, 169] width 302 height 27
select select "5"
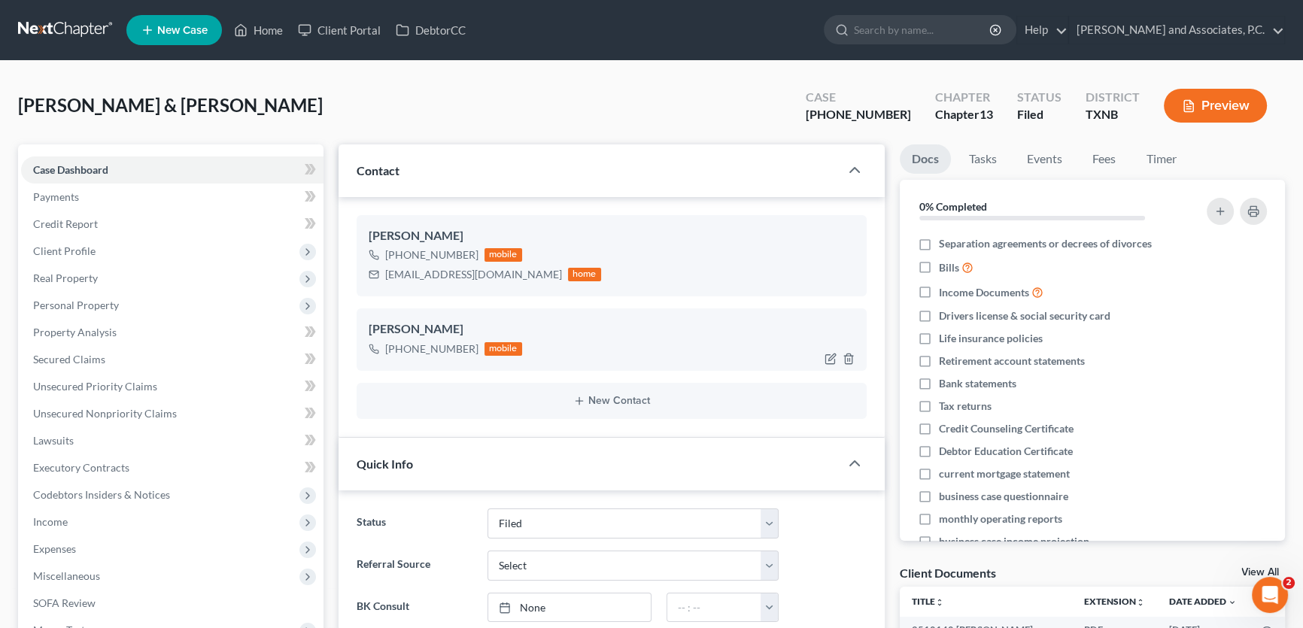
scroll to position [1297, 0]
click at [270, 32] on link "Home" at bounding box center [258, 30] width 64 height 27
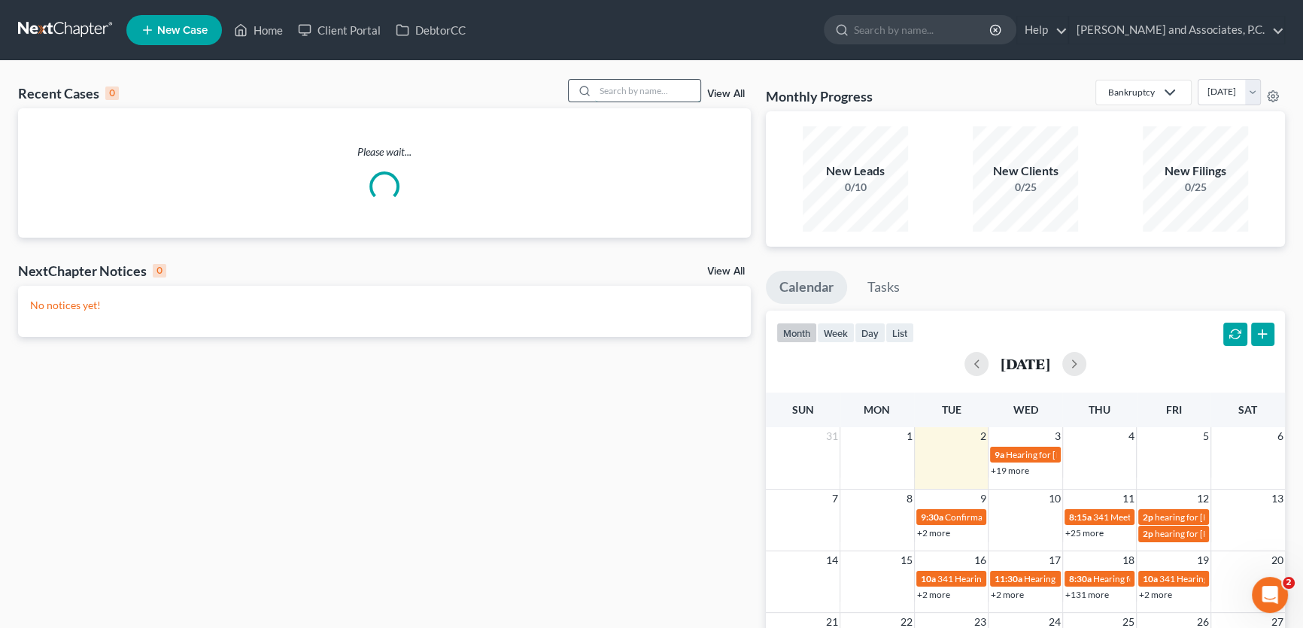
click at [665, 93] on input "search" at bounding box center [647, 91] width 105 height 22
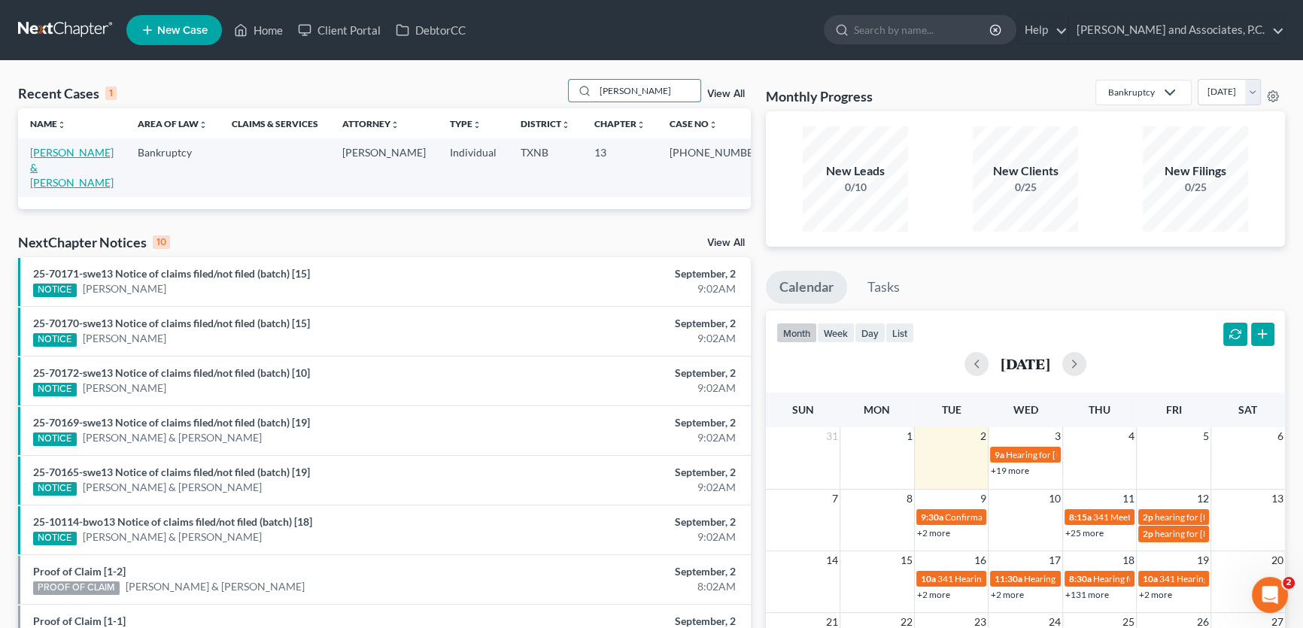
type input "[PERSON_NAME]"
click at [114, 156] on link "[PERSON_NAME] & [PERSON_NAME]" at bounding box center [72, 167] width 84 height 43
select select "5"
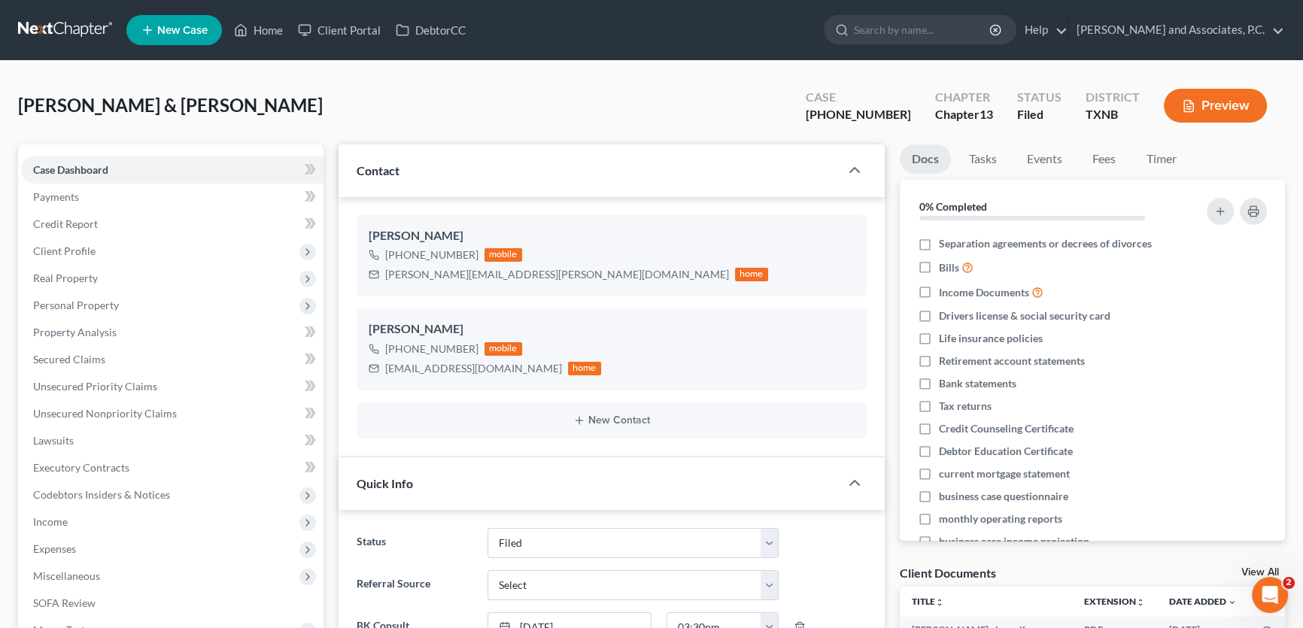
scroll to position [273, 0]
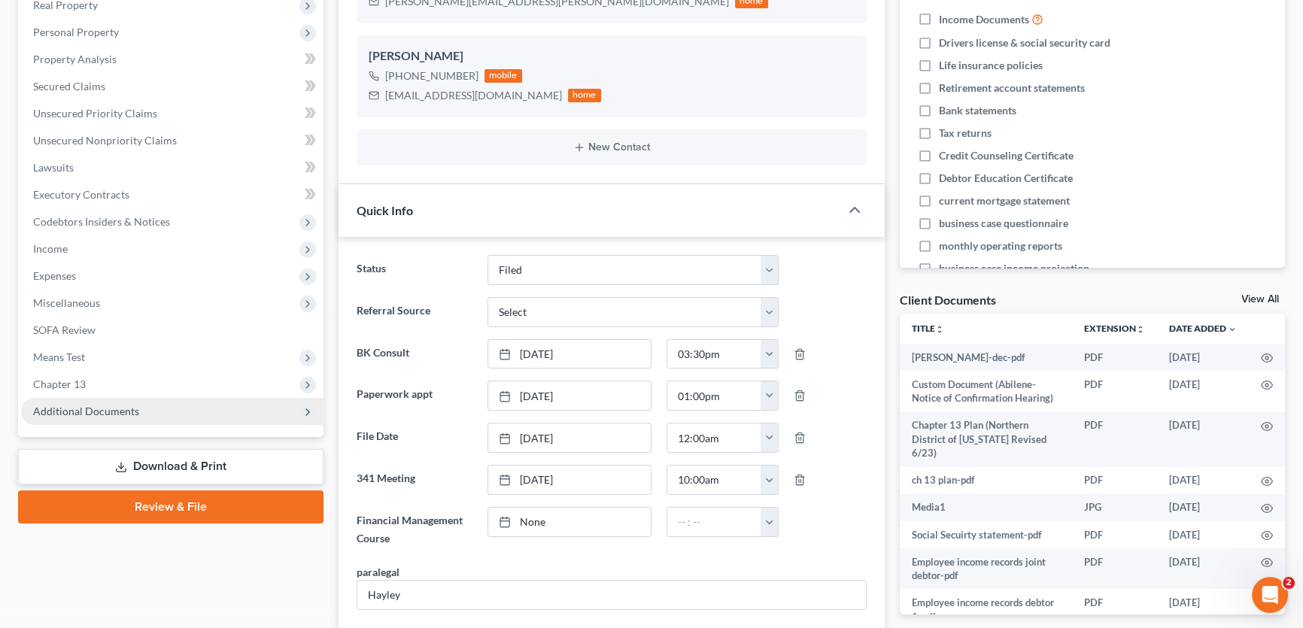
click at [107, 412] on span "Additional Documents" at bounding box center [86, 411] width 106 height 13
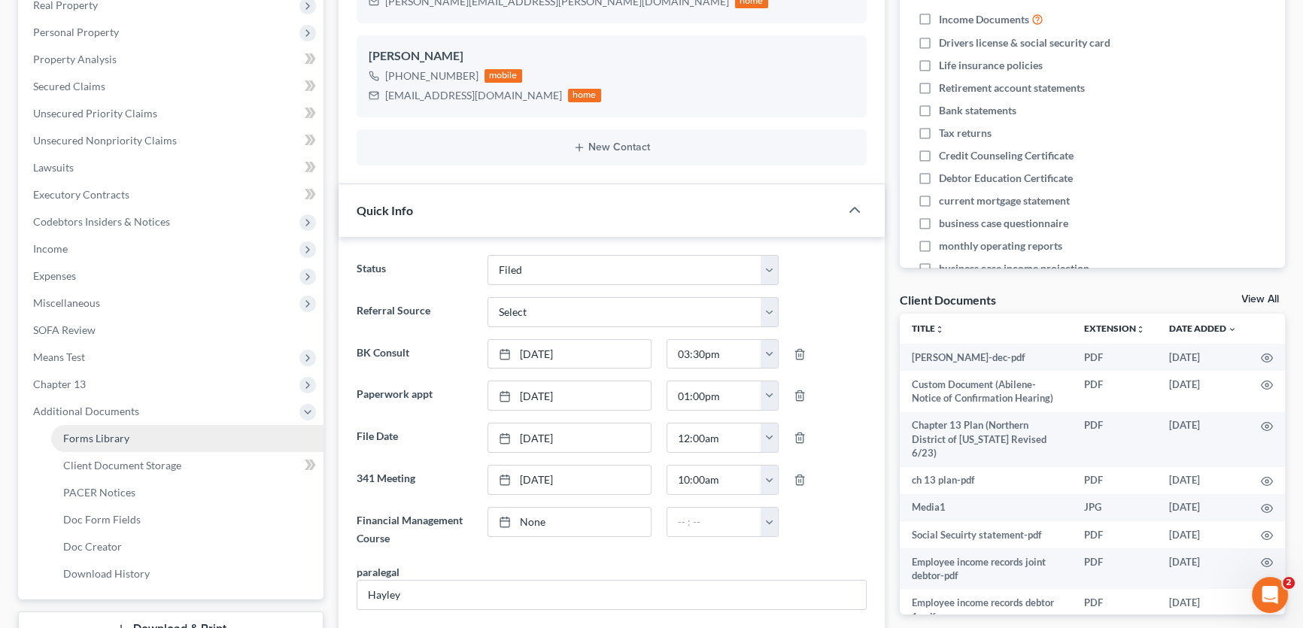
scroll to position [4454, 0]
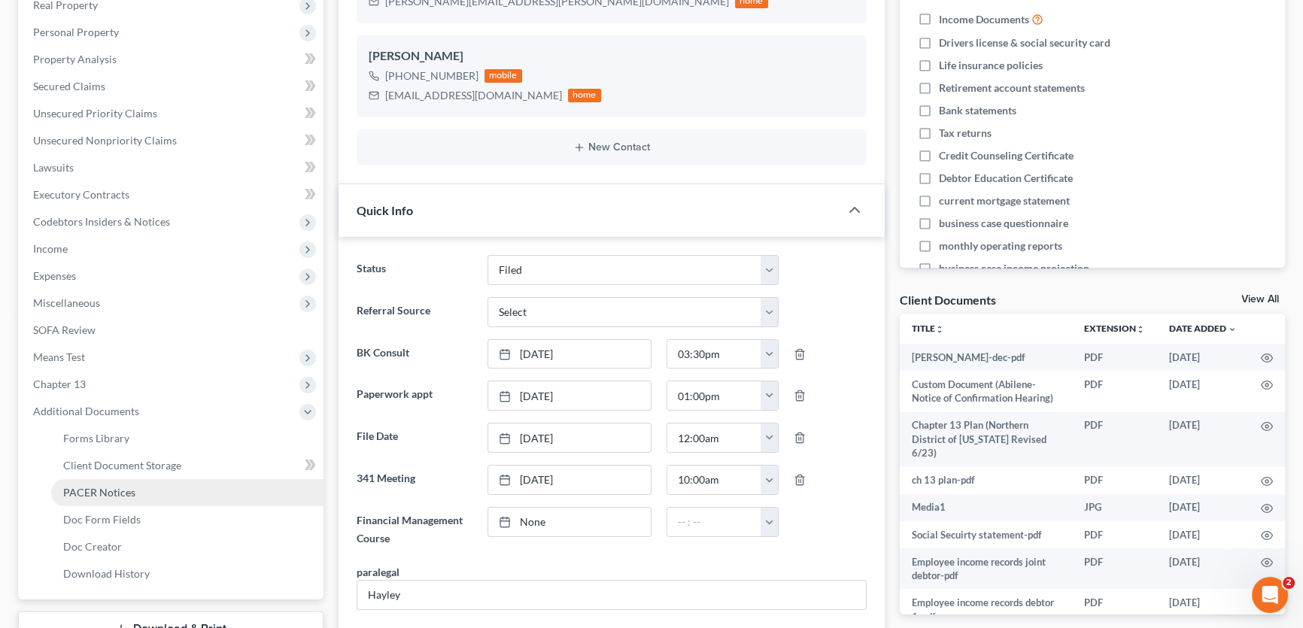
click at [90, 490] on span "PACER Notices" at bounding box center [99, 492] width 72 height 13
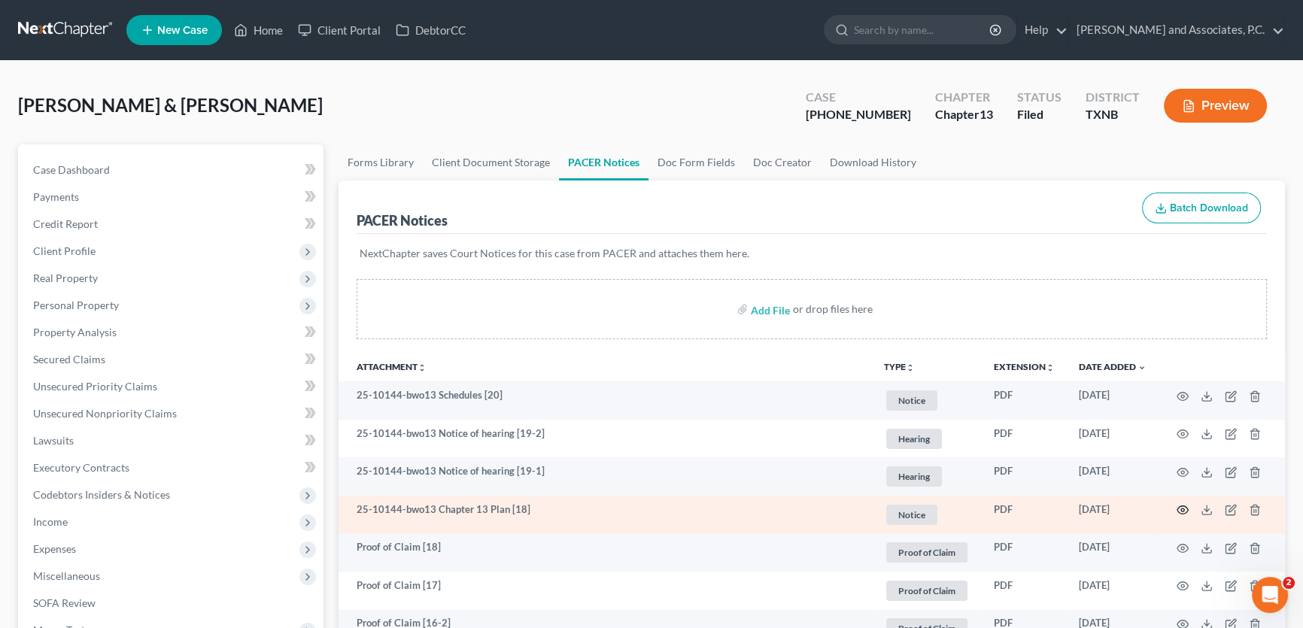
click at [1179, 504] on icon "button" at bounding box center [1183, 510] width 12 height 12
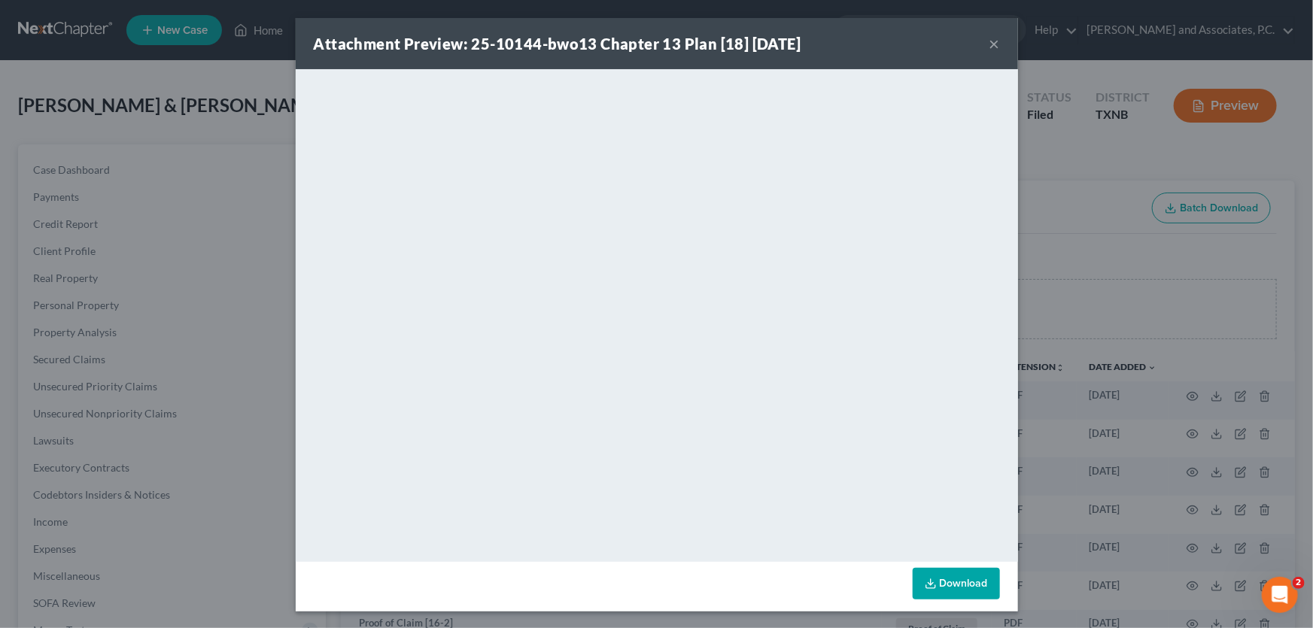
click at [989, 47] on button "×" at bounding box center [994, 44] width 11 height 18
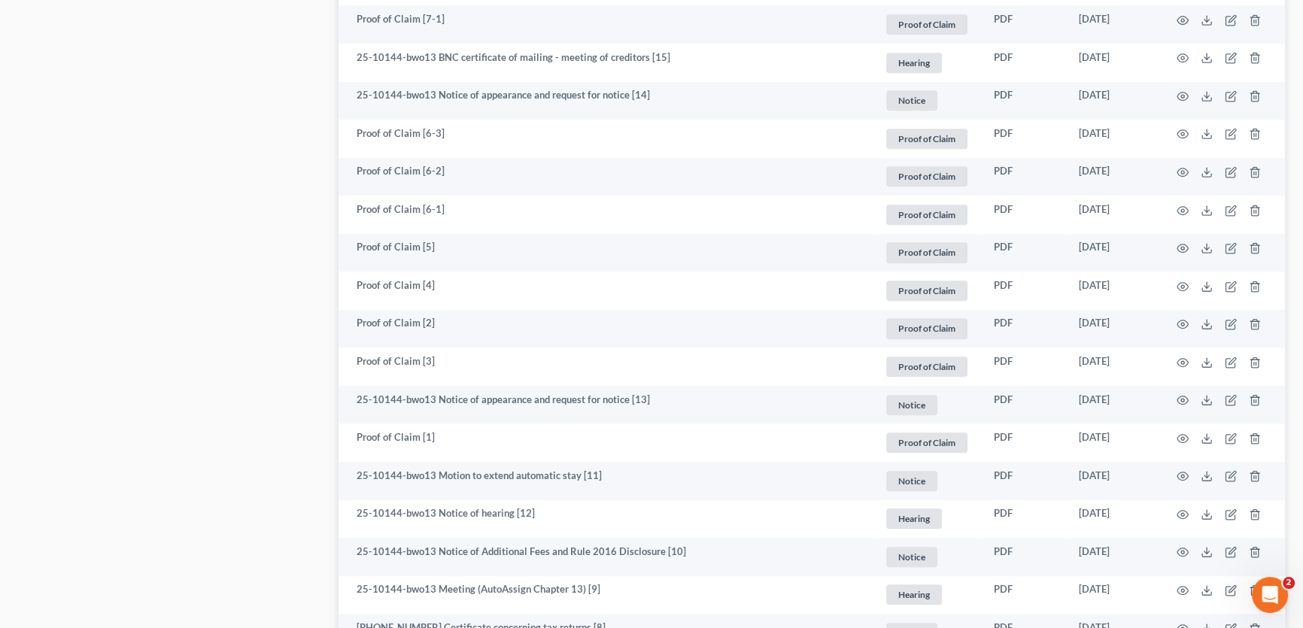
scroll to position [1368, 0]
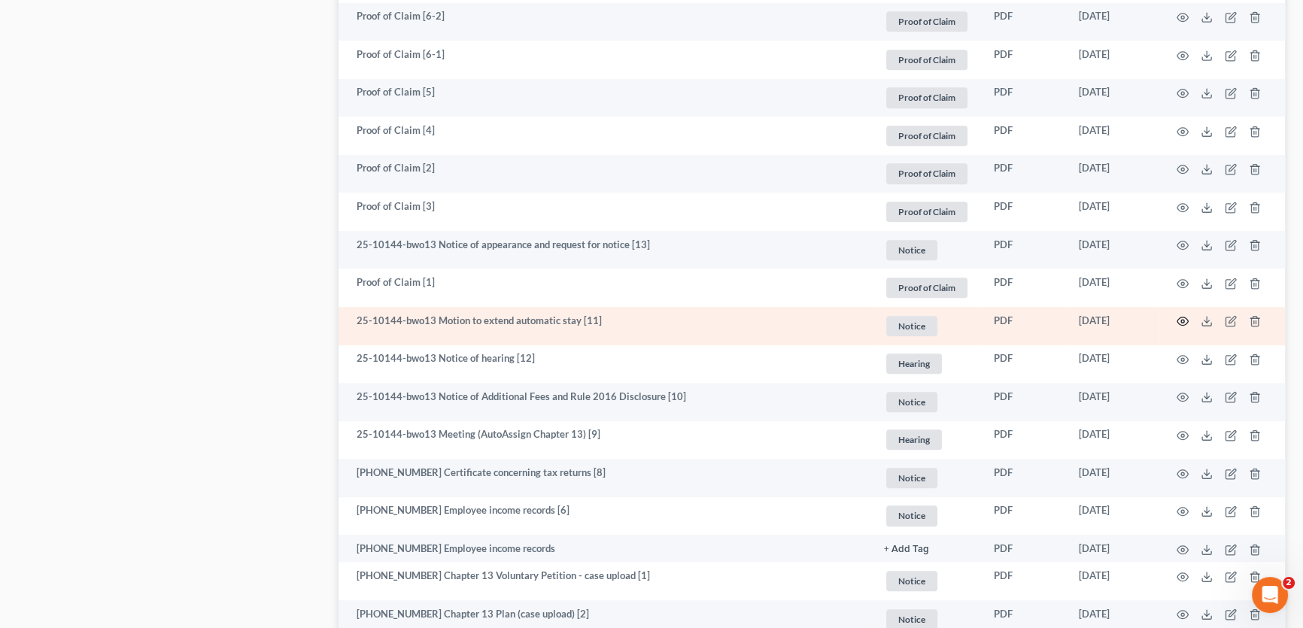
click at [1182, 319] on icon "button" at bounding box center [1183, 321] width 12 height 12
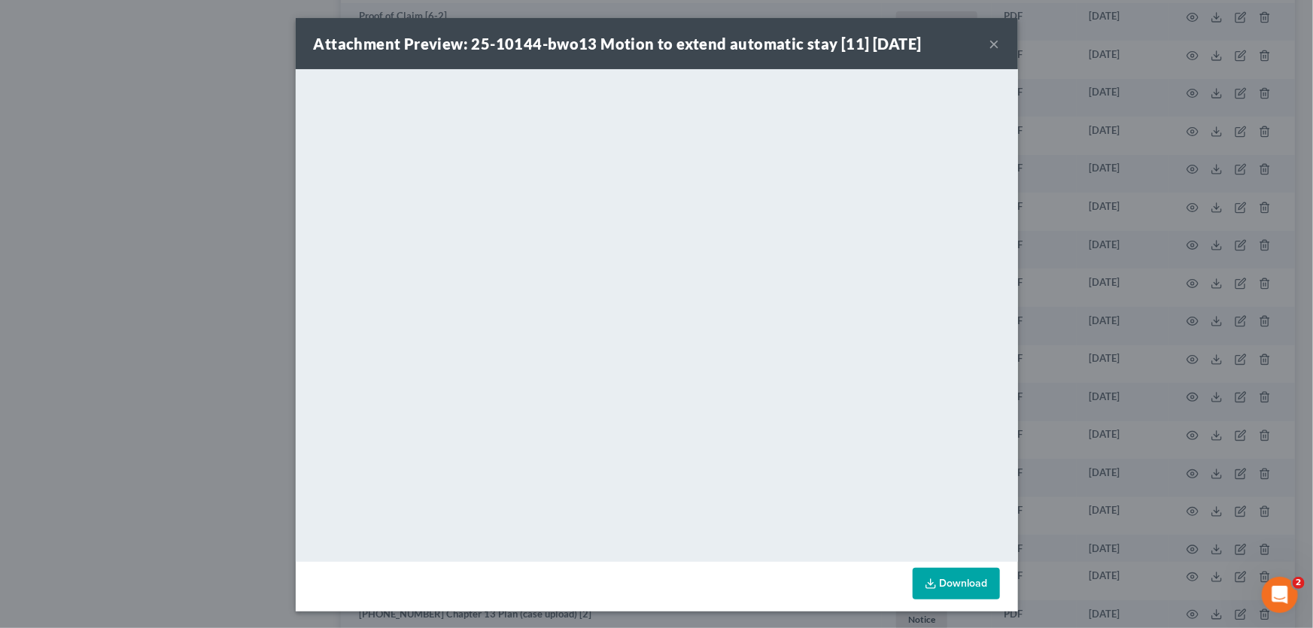
click at [990, 44] on button "×" at bounding box center [994, 44] width 11 height 18
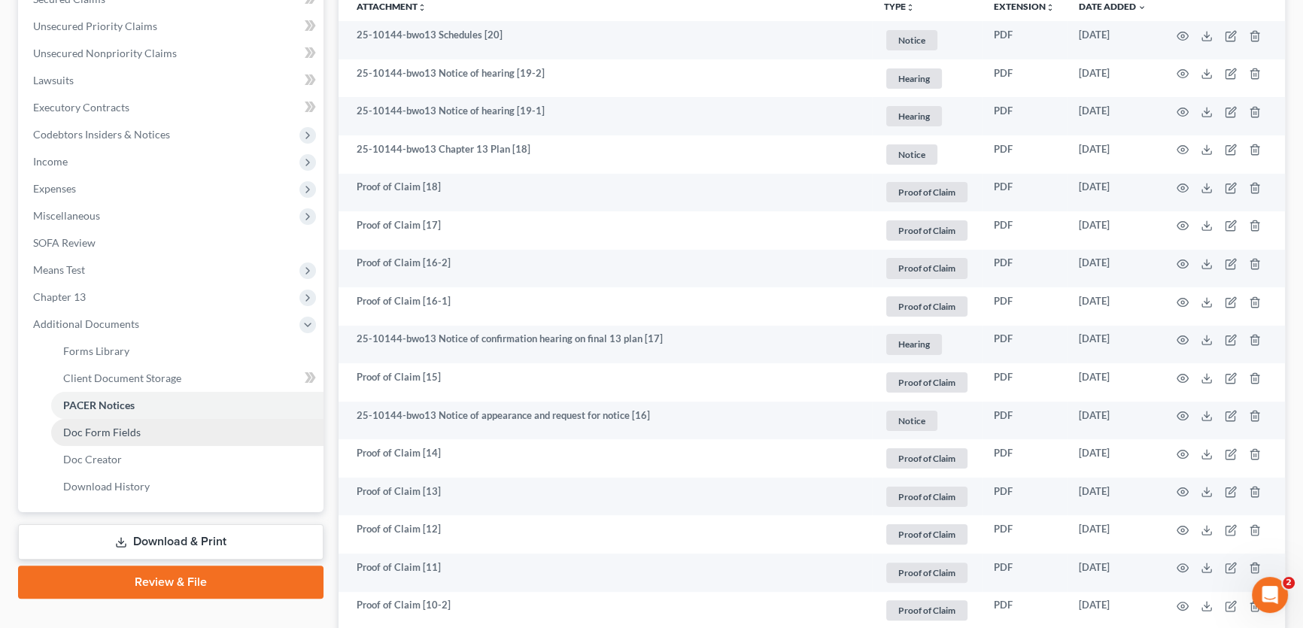
scroll to position [339, 0]
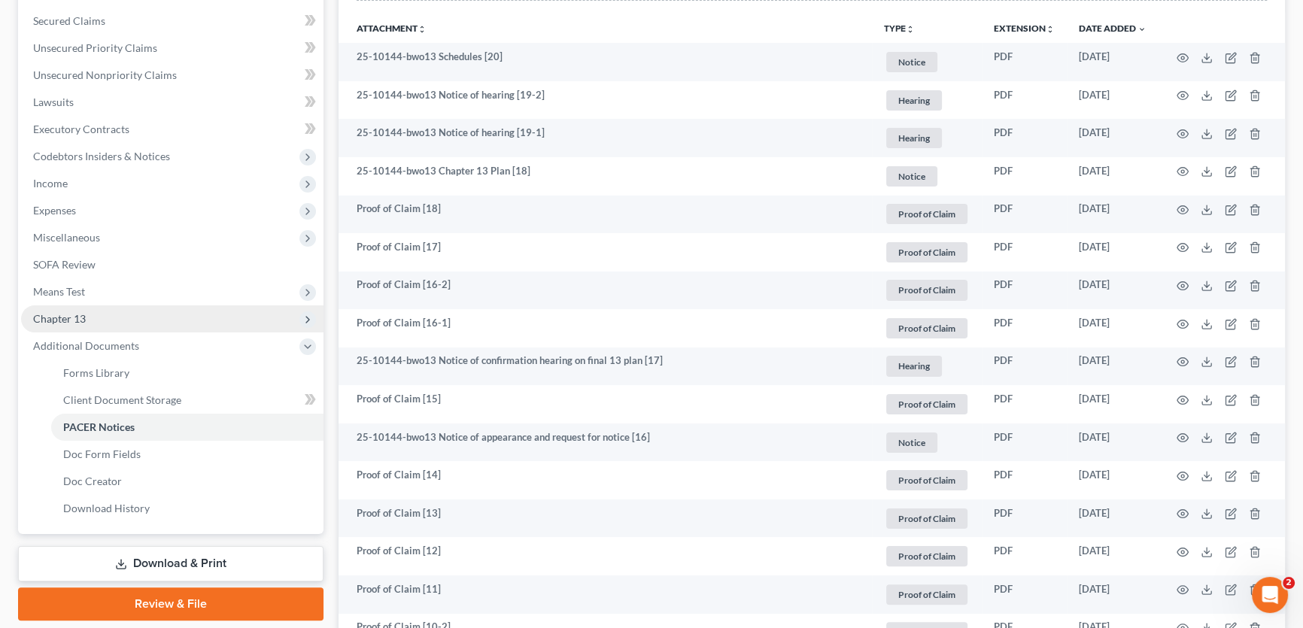
click at [87, 320] on span "Chapter 13" at bounding box center [172, 318] width 302 height 27
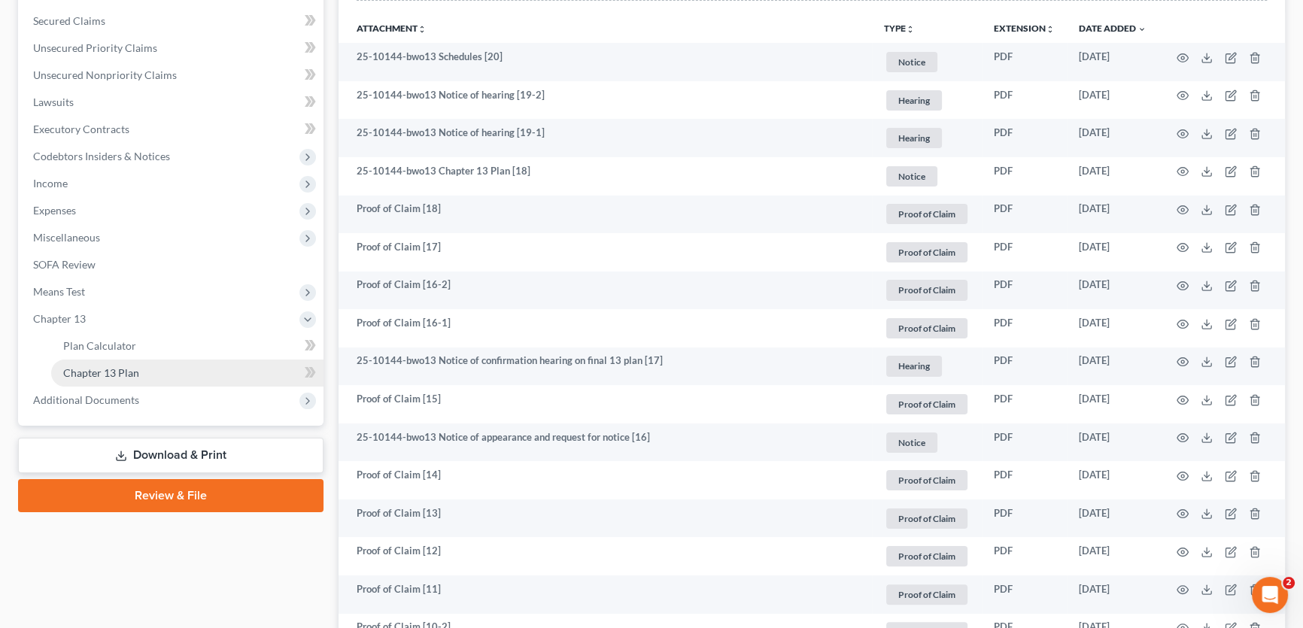
click at [105, 376] on span "Chapter 13 Plan" at bounding box center [101, 372] width 76 height 13
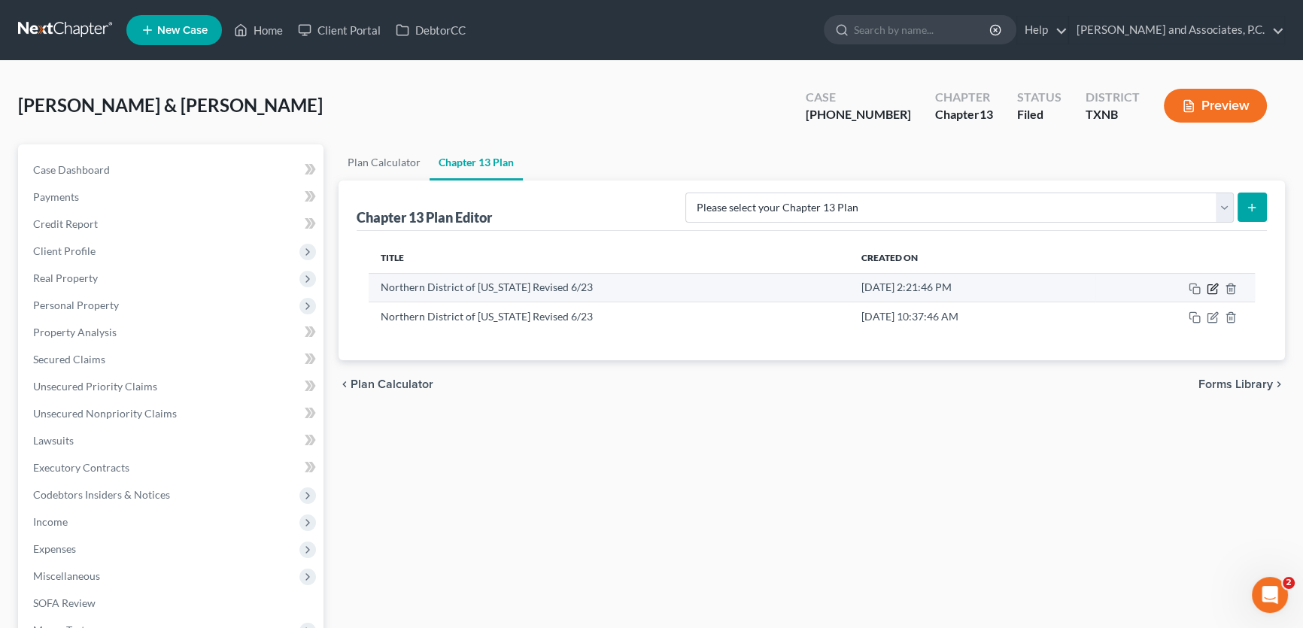
click at [1217, 287] on icon "button" at bounding box center [1213, 289] width 12 height 12
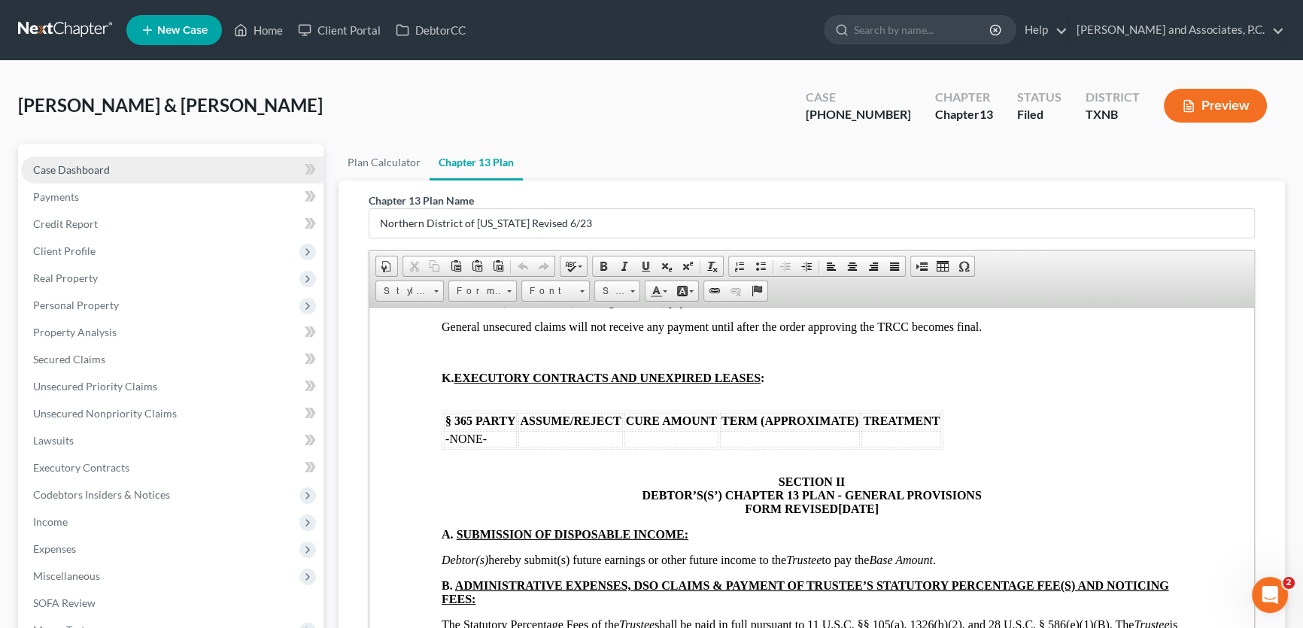
click at [94, 165] on span "Case Dashboard" at bounding box center [71, 169] width 77 height 13
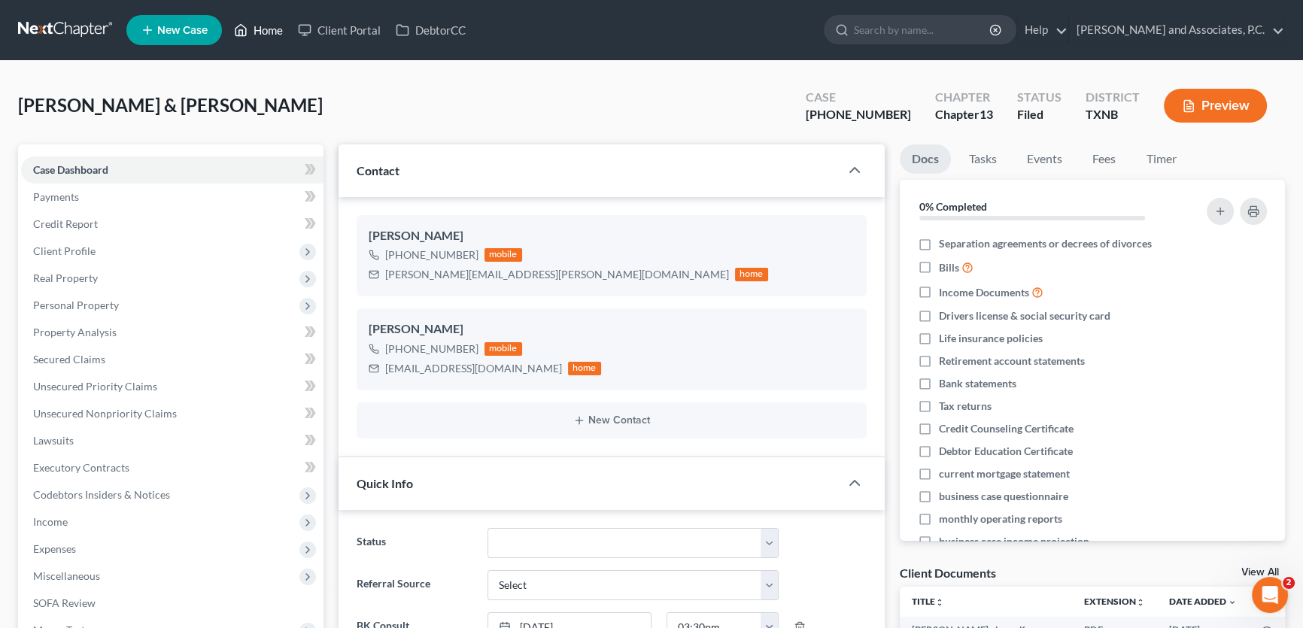
click at [266, 32] on link "Home" at bounding box center [258, 30] width 64 height 27
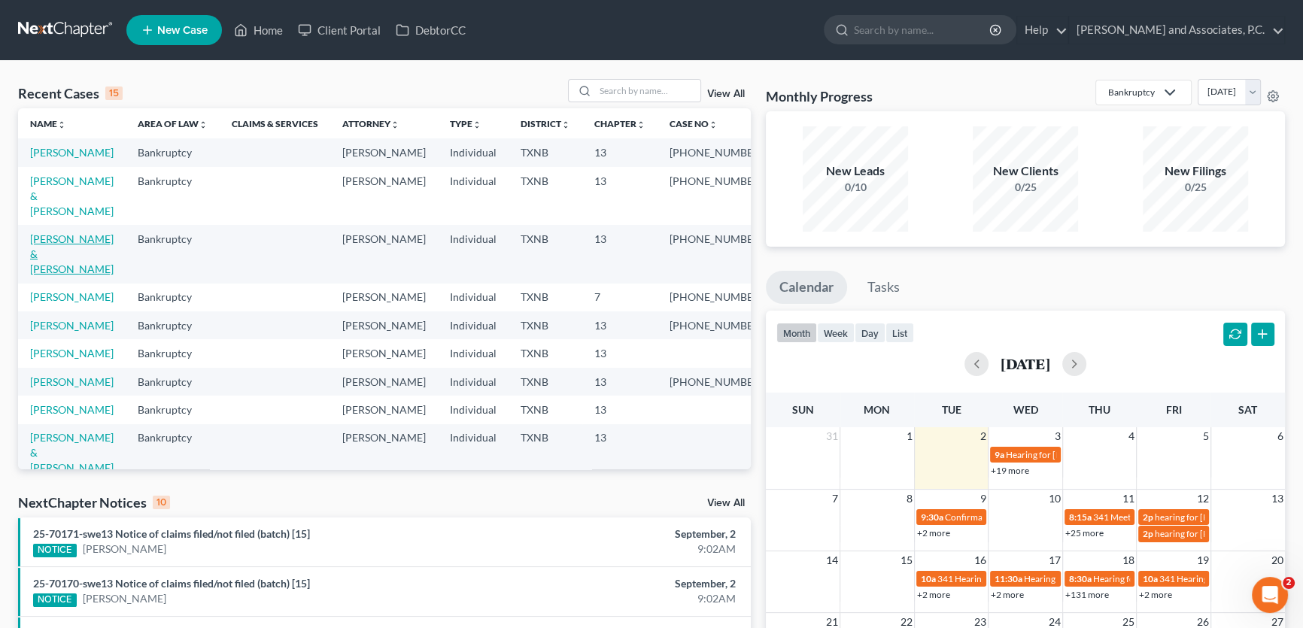
click at [77, 239] on link "[PERSON_NAME] & [PERSON_NAME]" at bounding box center [72, 253] width 84 height 43
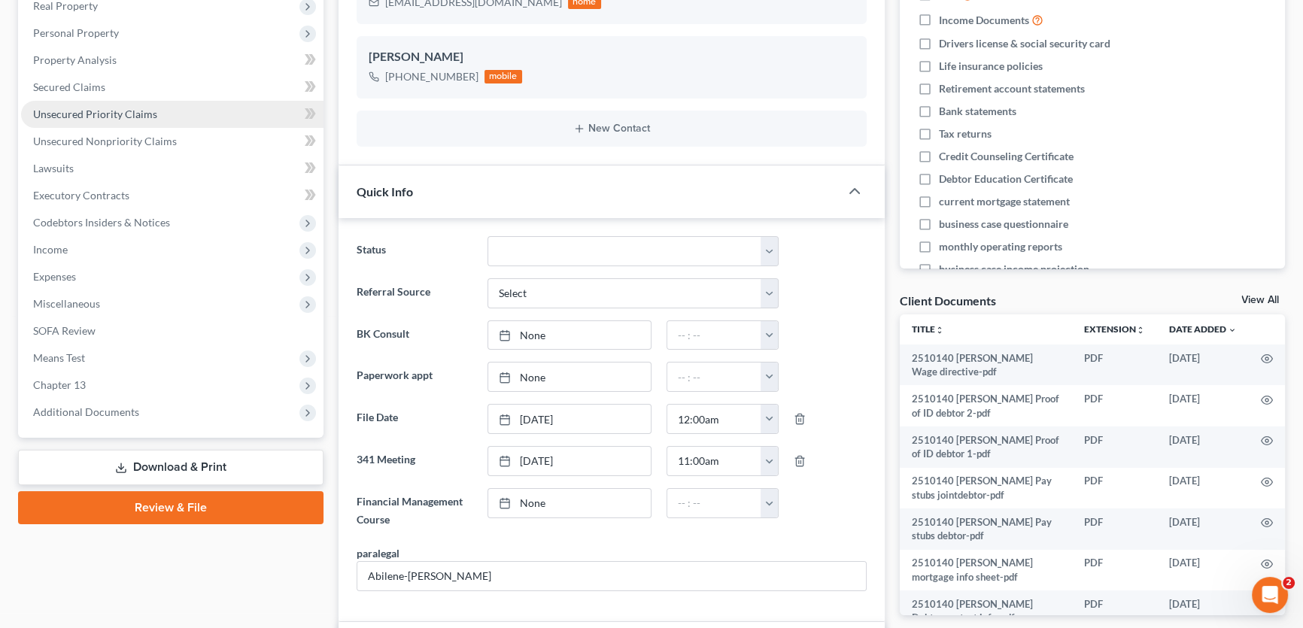
scroll to position [273, 0]
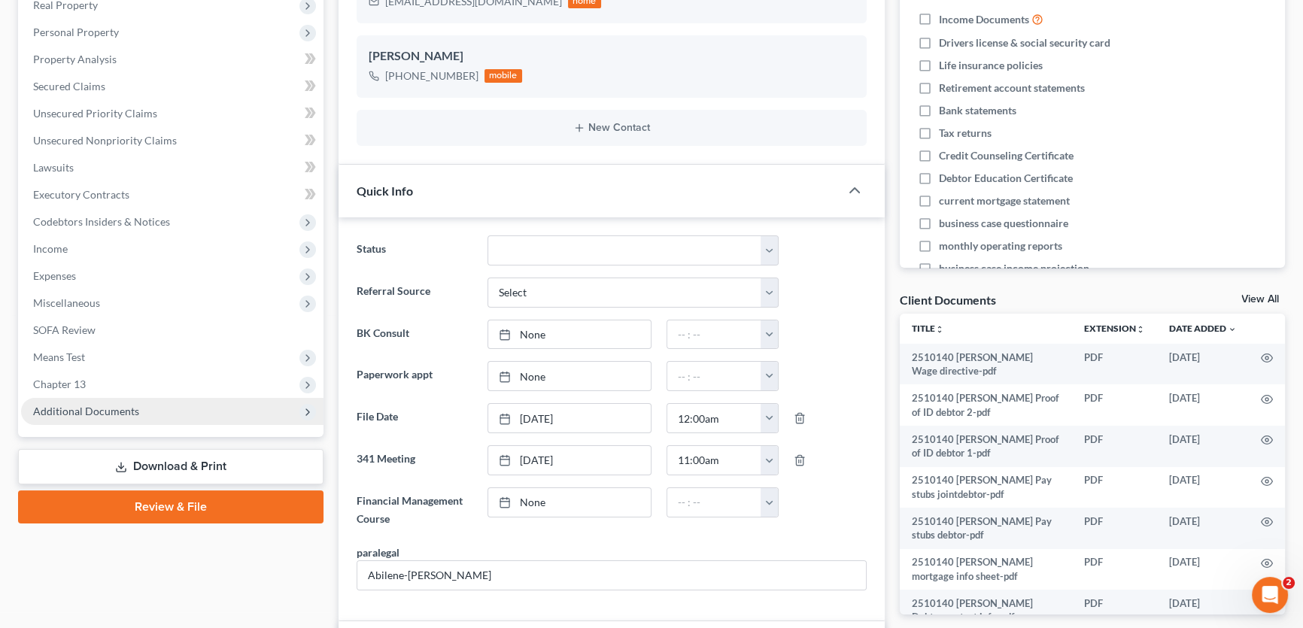
click at [104, 405] on span "Additional Documents" at bounding box center [86, 411] width 106 height 13
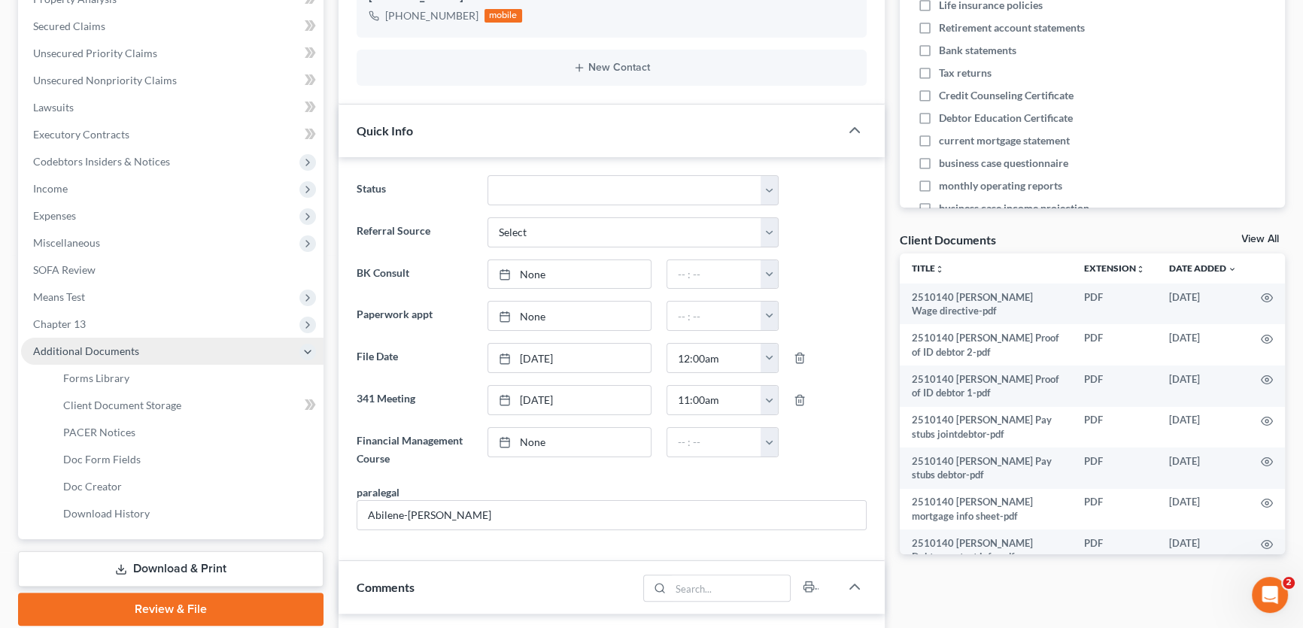
scroll to position [478, 0]
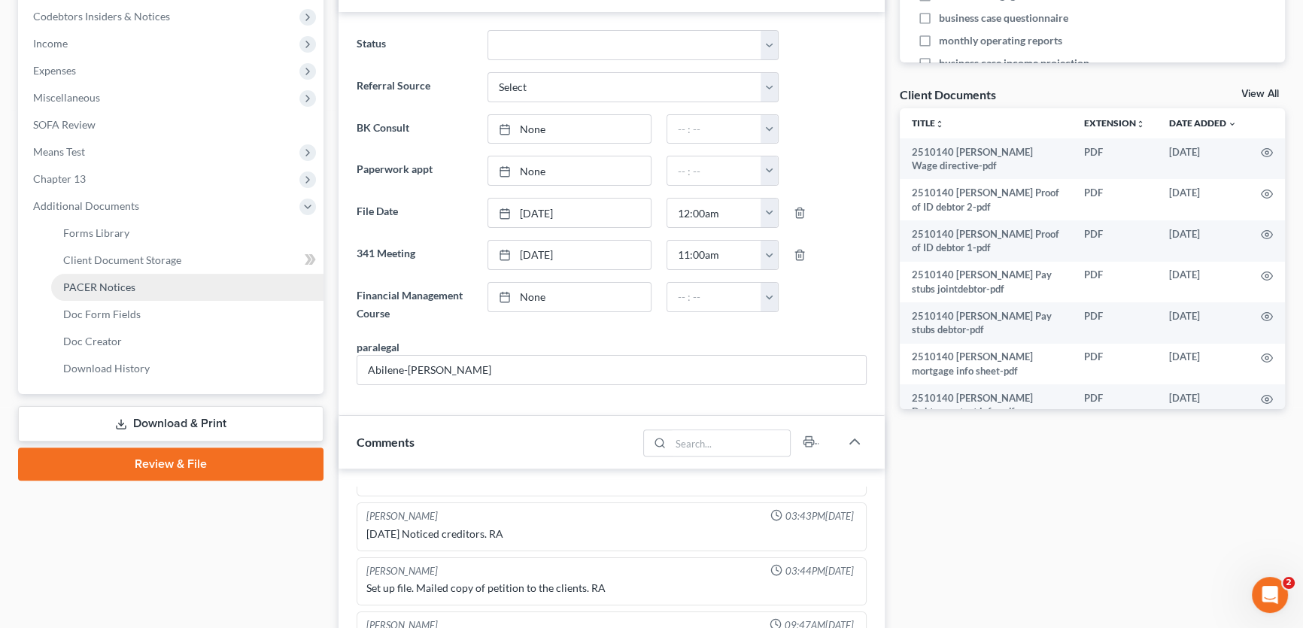
click at [112, 291] on span "PACER Notices" at bounding box center [99, 287] width 72 height 13
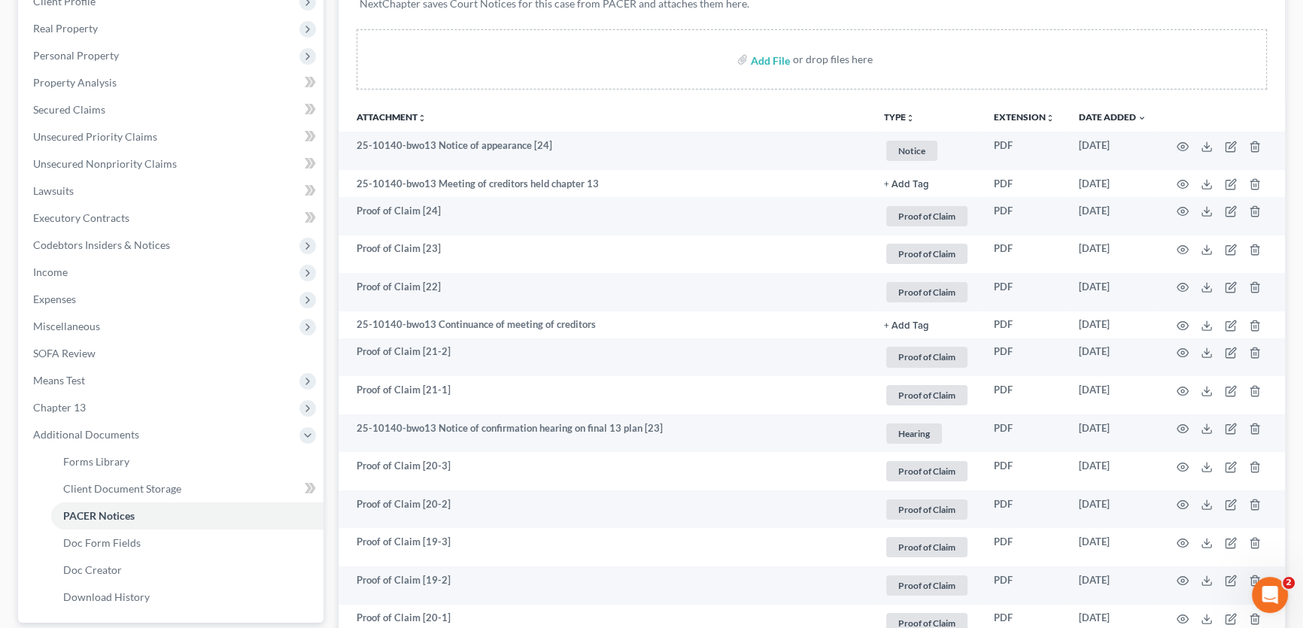
scroll to position [273, 0]
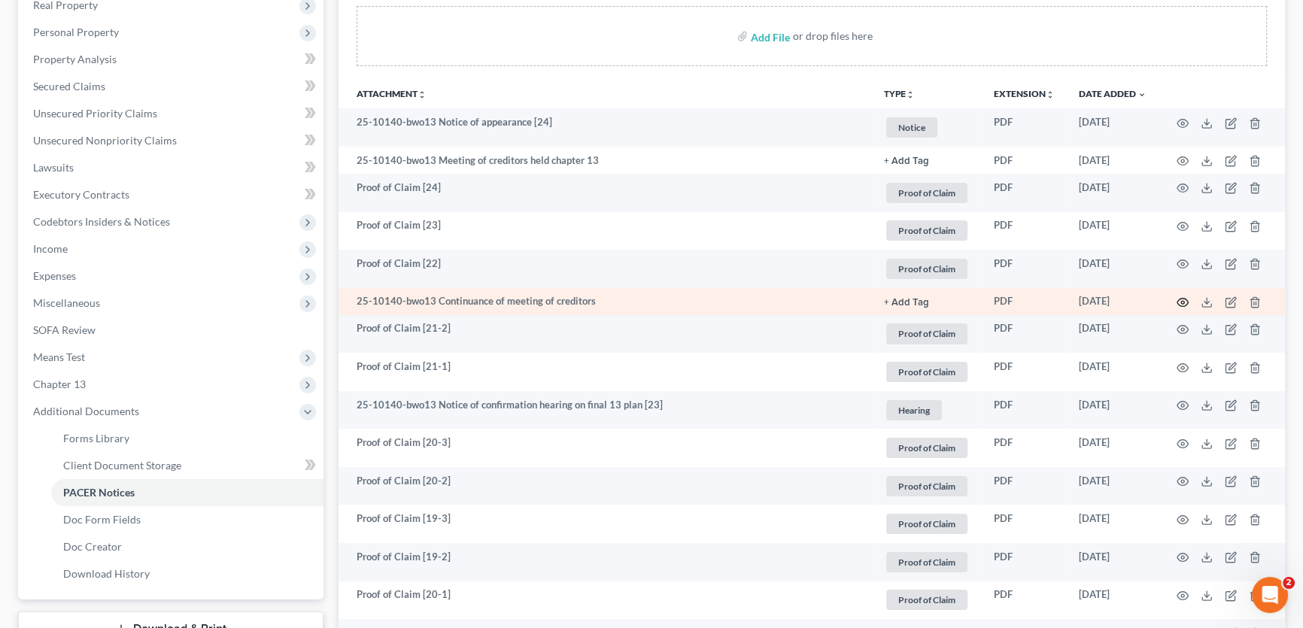
click at [1186, 298] on icon "button" at bounding box center [1183, 302] width 12 height 12
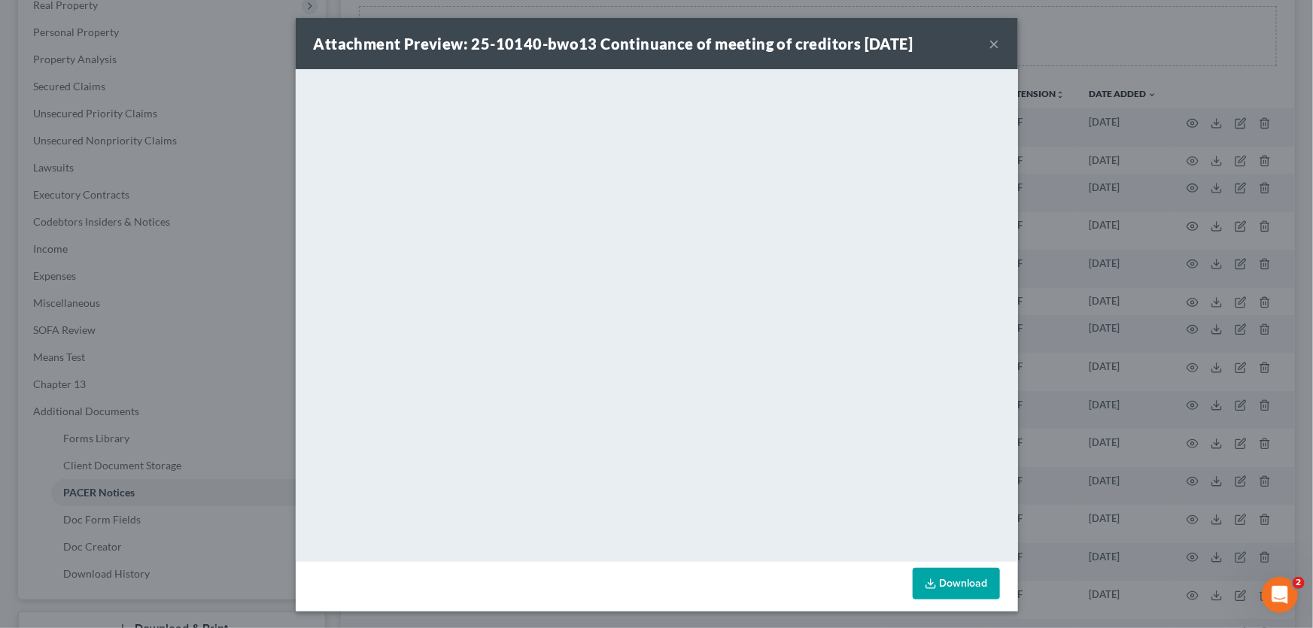
click at [989, 39] on button "×" at bounding box center [994, 44] width 11 height 18
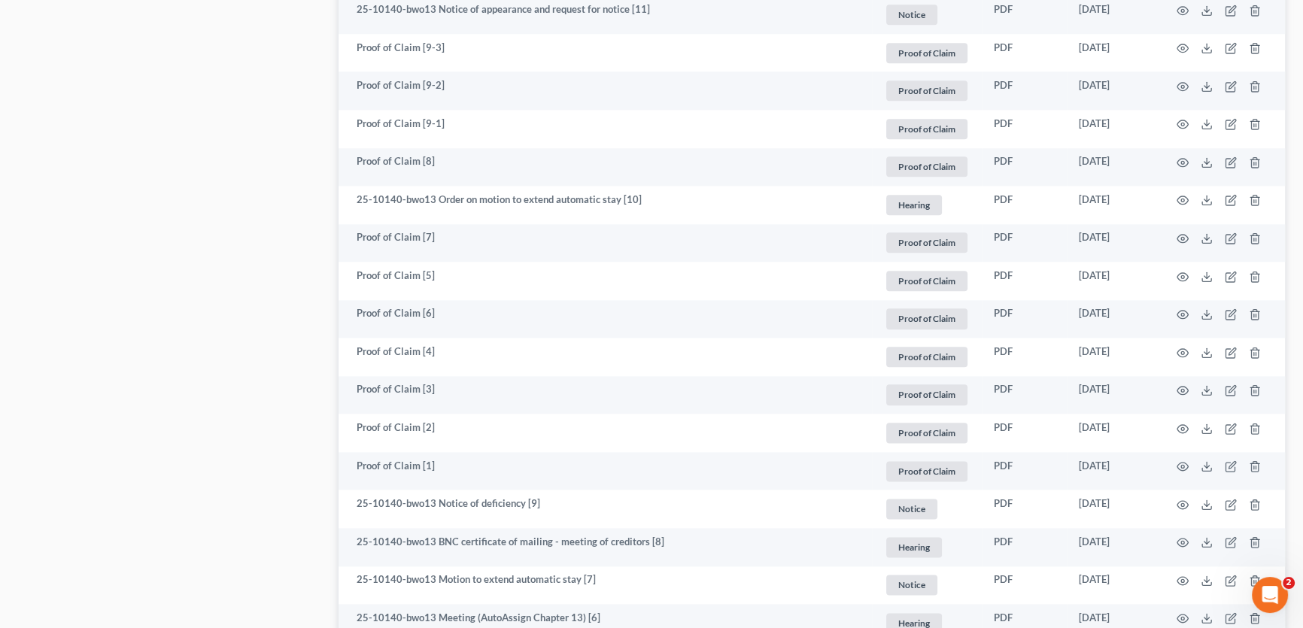
scroll to position [2498, 0]
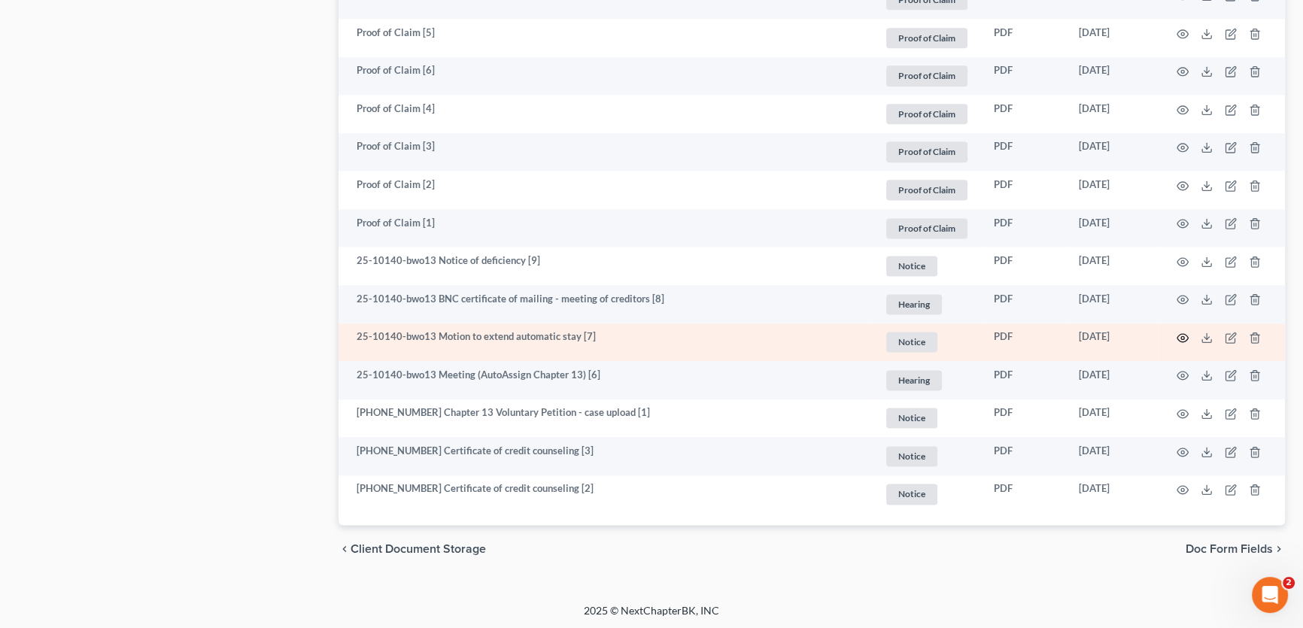
click at [1179, 334] on icon "button" at bounding box center [1183, 338] width 12 height 12
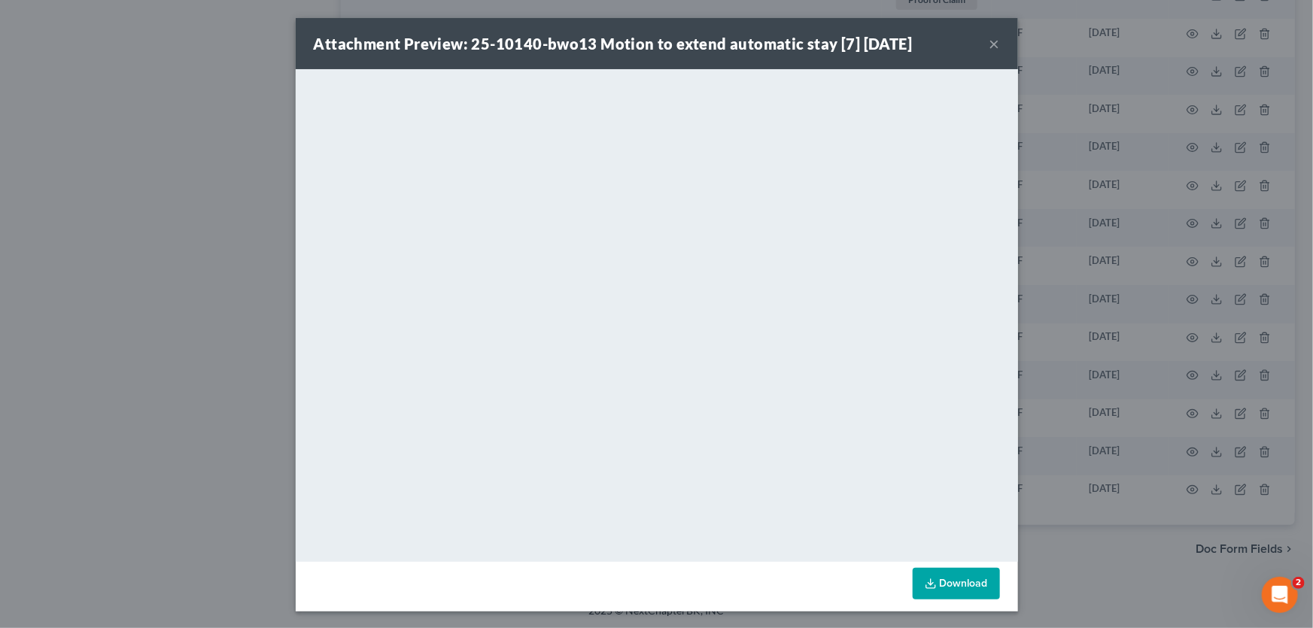
click at [989, 42] on button "×" at bounding box center [994, 44] width 11 height 18
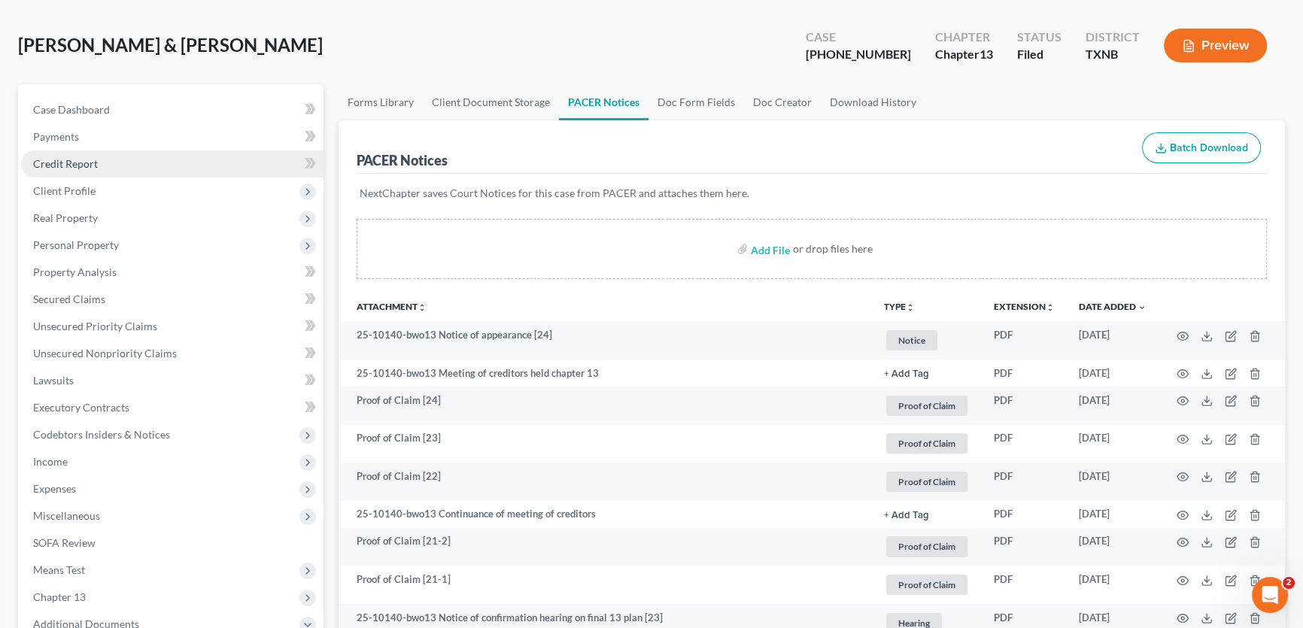
scroll to position [0, 0]
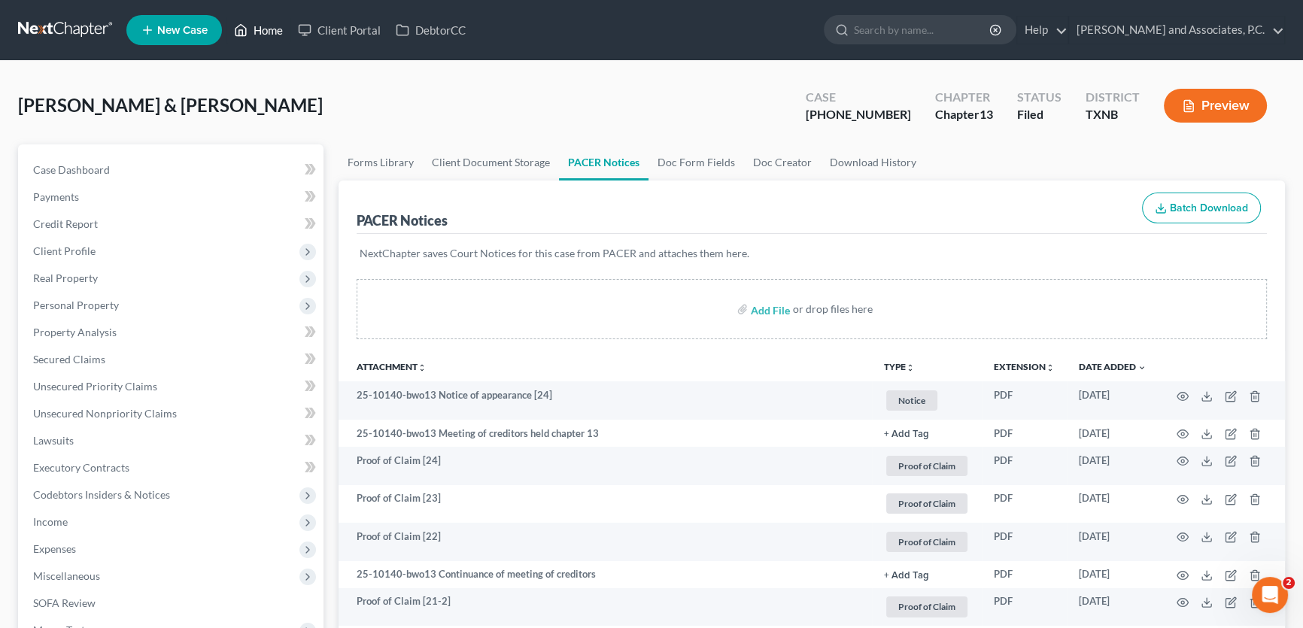
click at [270, 23] on link "Home" at bounding box center [258, 30] width 64 height 27
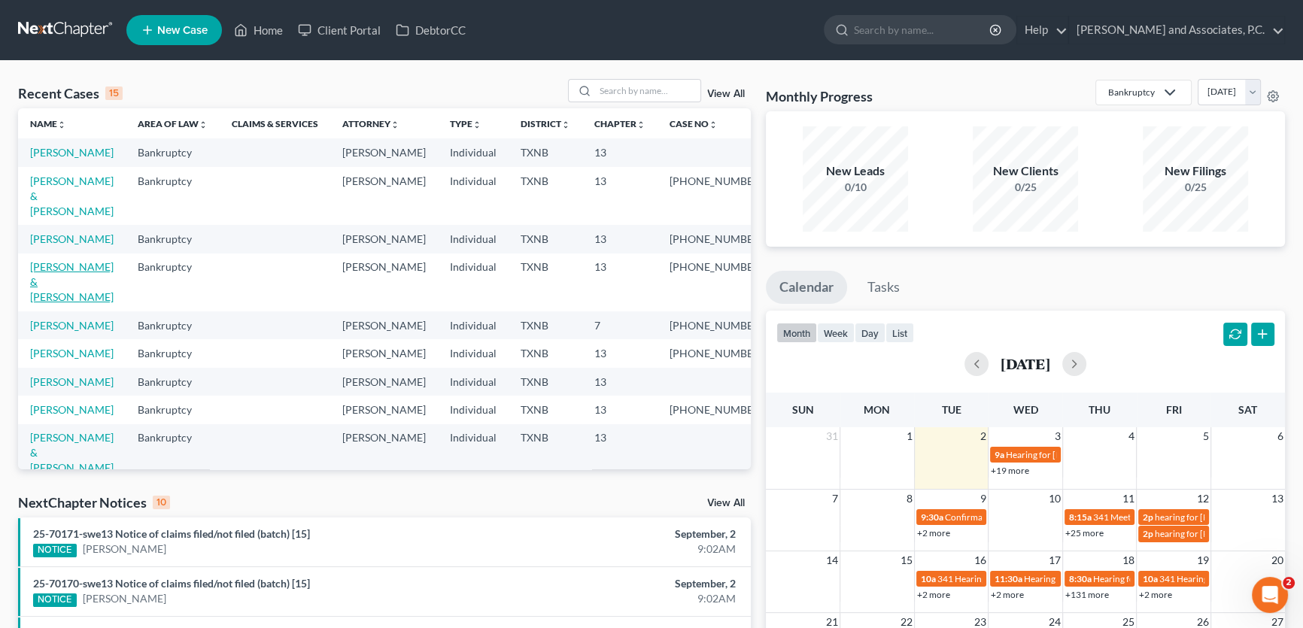
click at [80, 286] on link "[PERSON_NAME] & [PERSON_NAME]" at bounding box center [72, 281] width 84 height 43
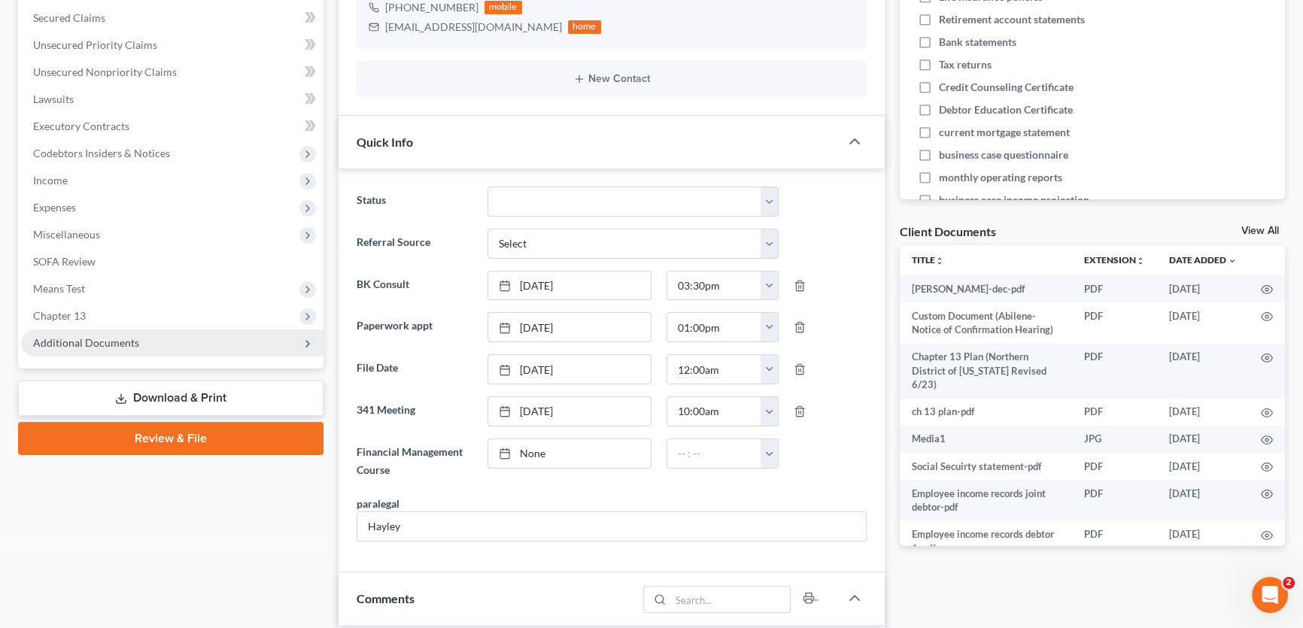
scroll to position [4454, 0]
click at [111, 345] on span "Additional Documents" at bounding box center [86, 342] width 106 height 13
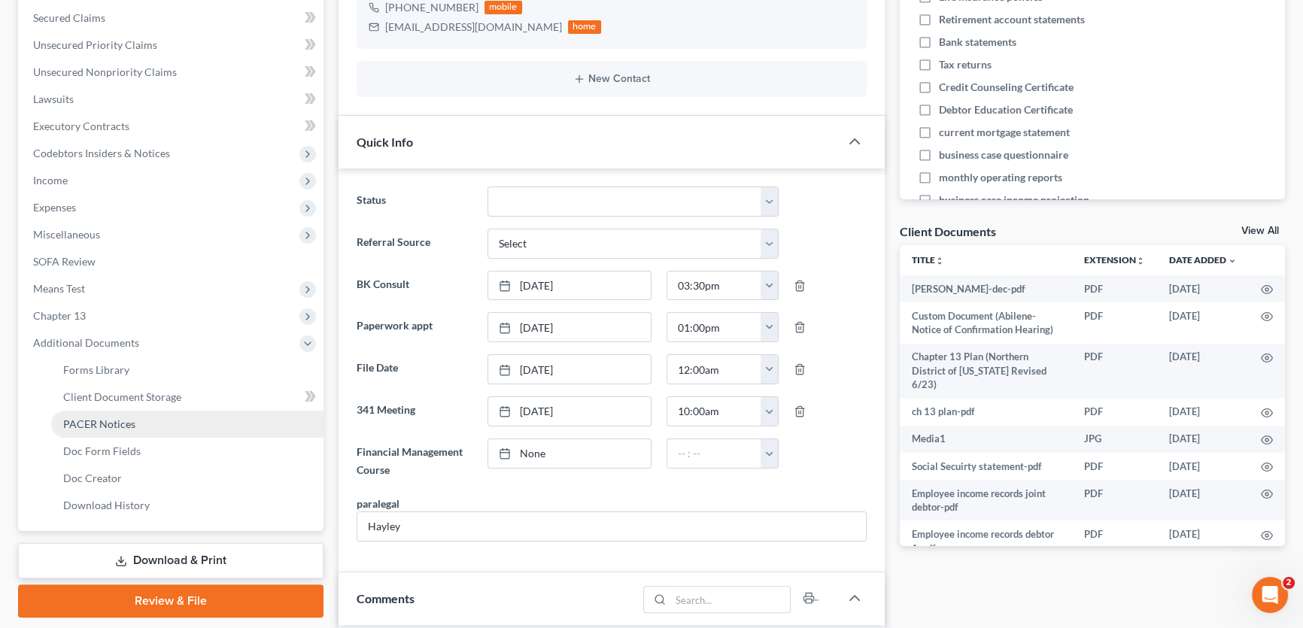
drag, startPoint x: 103, startPoint y: 422, endPoint x: 222, endPoint y: 419, distance: 118.9
click at [102, 422] on span "PACER Notices" at bounding box center [99, 424] width 72 height 13
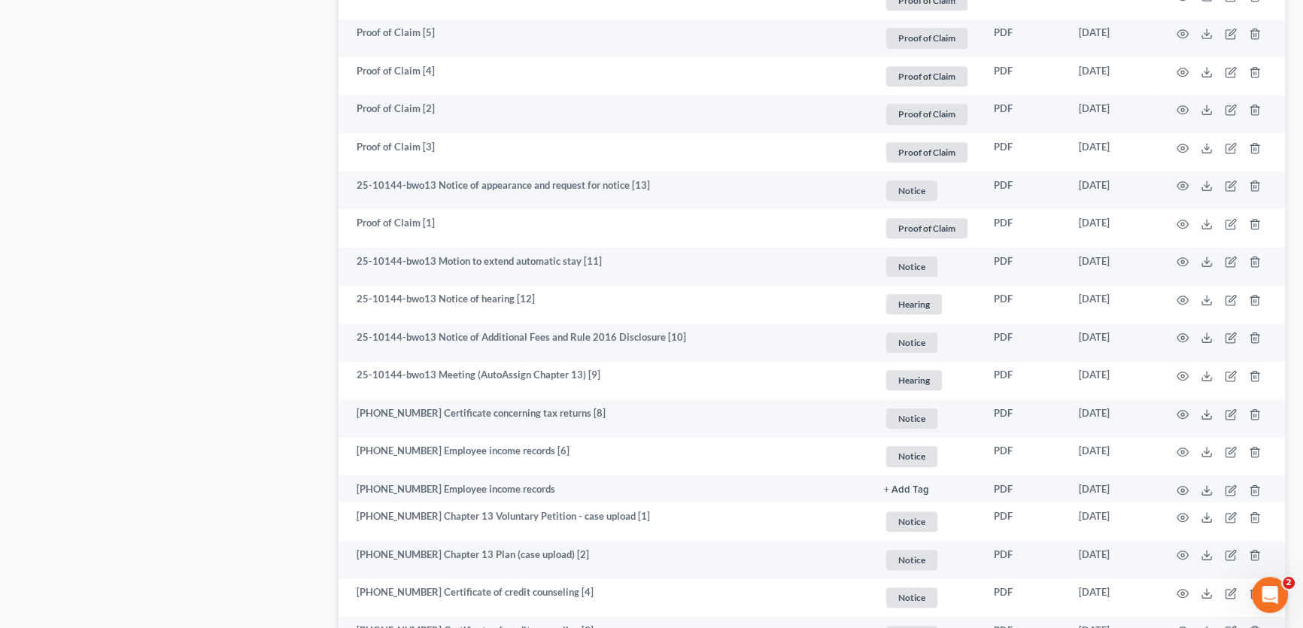
scroll to position [1436, 0]
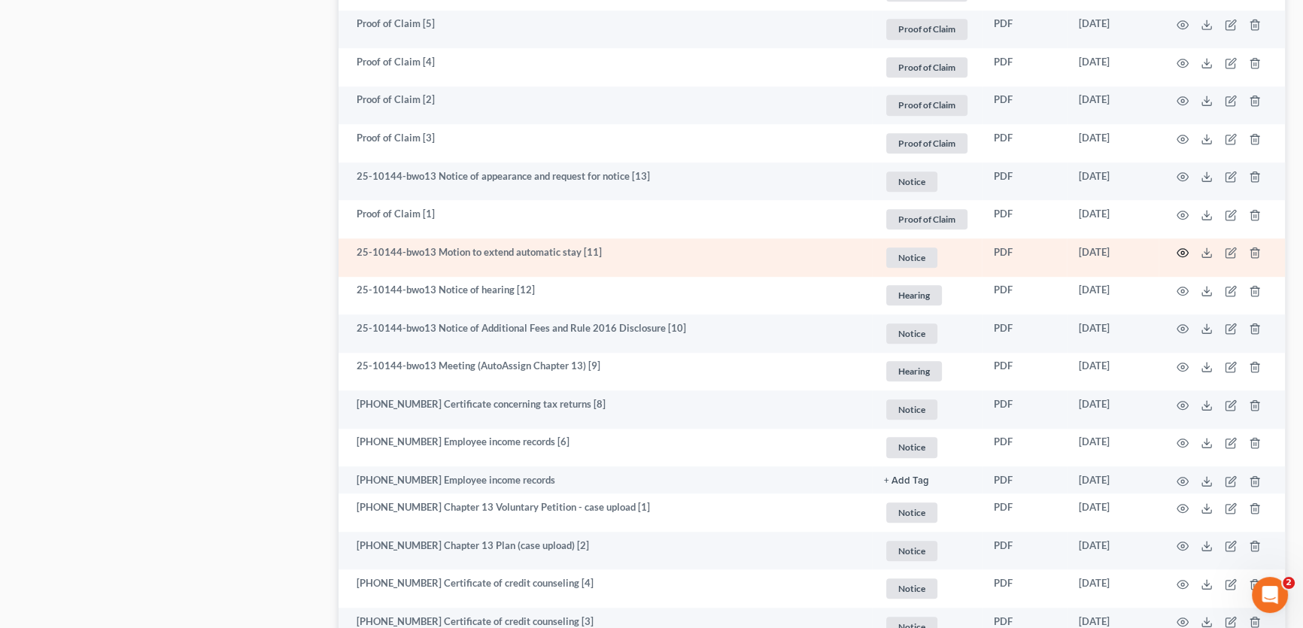
click at [1180, 249] on icon "button" at bounding box center [1182, 253] width 11 height 8
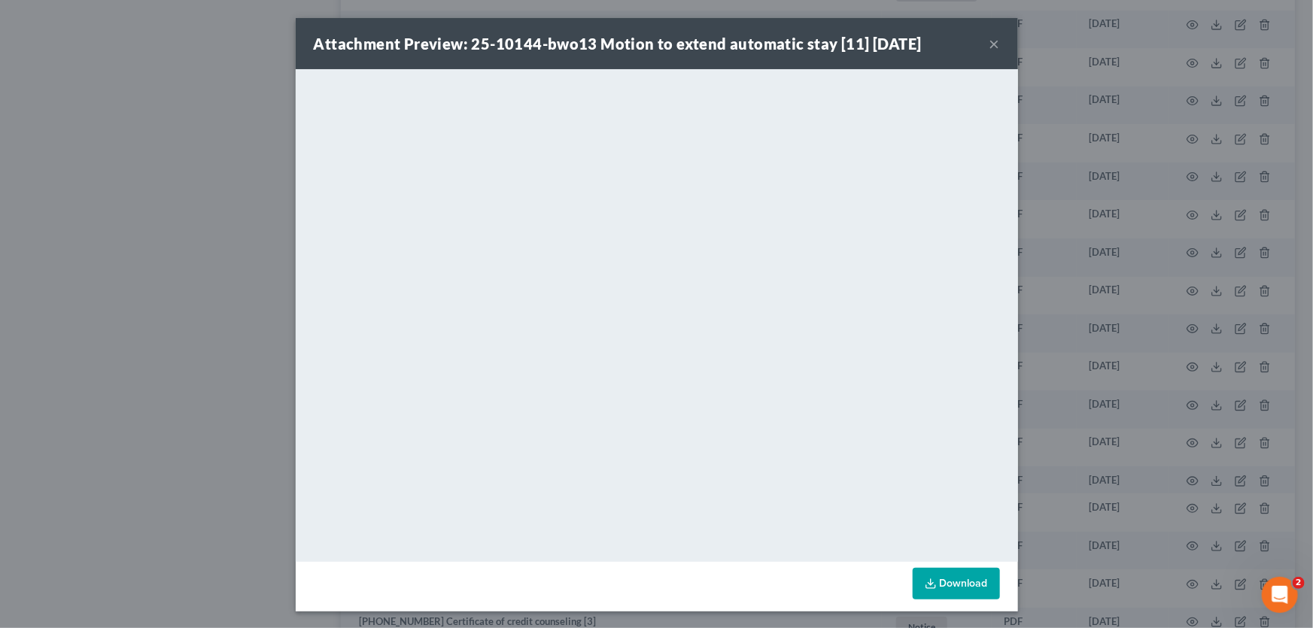
click at [992, 44] on button "×" at bounding box center [994, 44] width 11 height 18
